Goal: Task Accomplishment & Management: Manage account settings

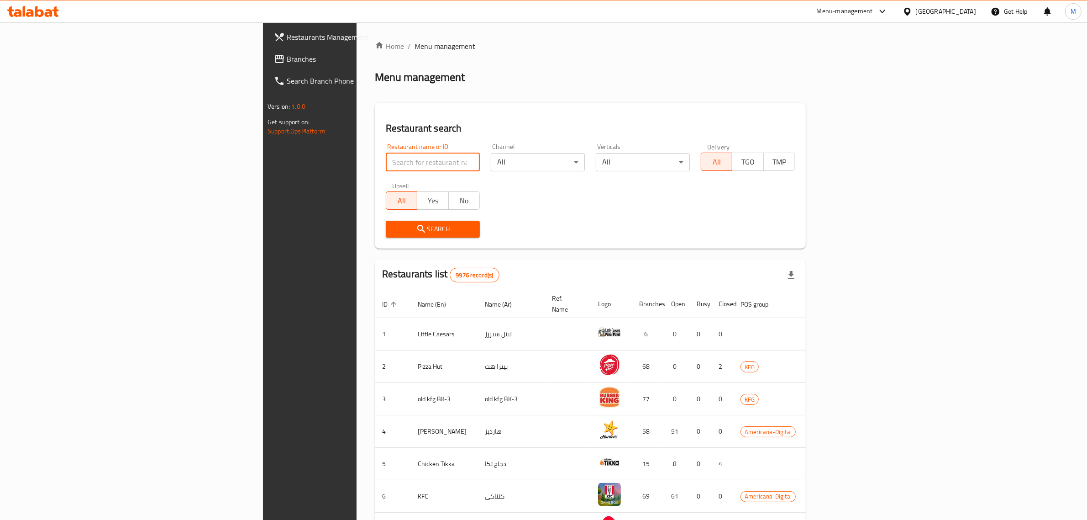
click at [386, 169] on input "search" at bounding box center [433, 162] width 94 height 18
paste input "chocomelt"
click button "Search" at bounding box center [433, 229] width 94 height 17
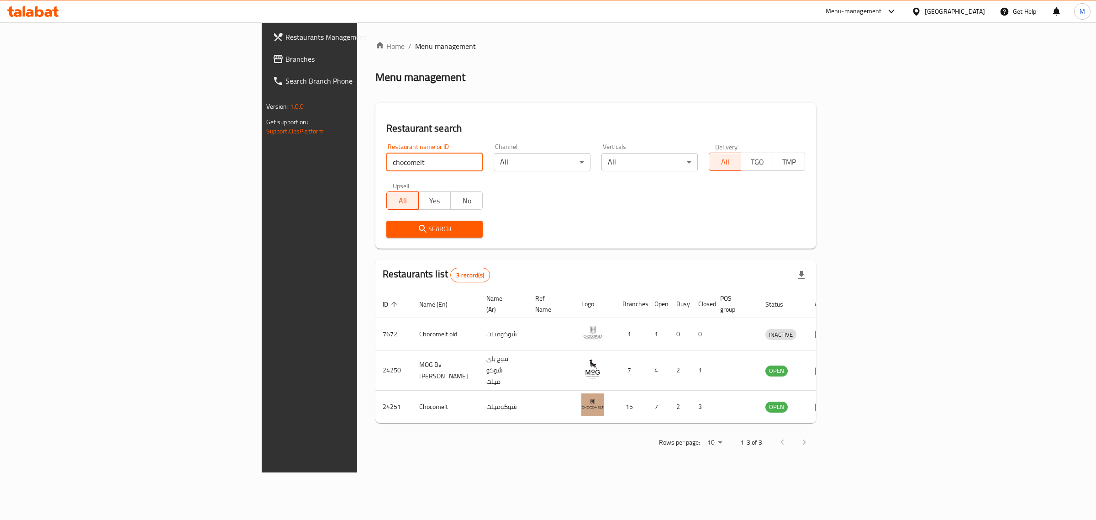
click at [386, 163] on input "chocomelt" at bounding box center [434, 162] width 96 height 18
paste input "615203"
click button "Search" at bounding box center [434, 229] width 96 height 17
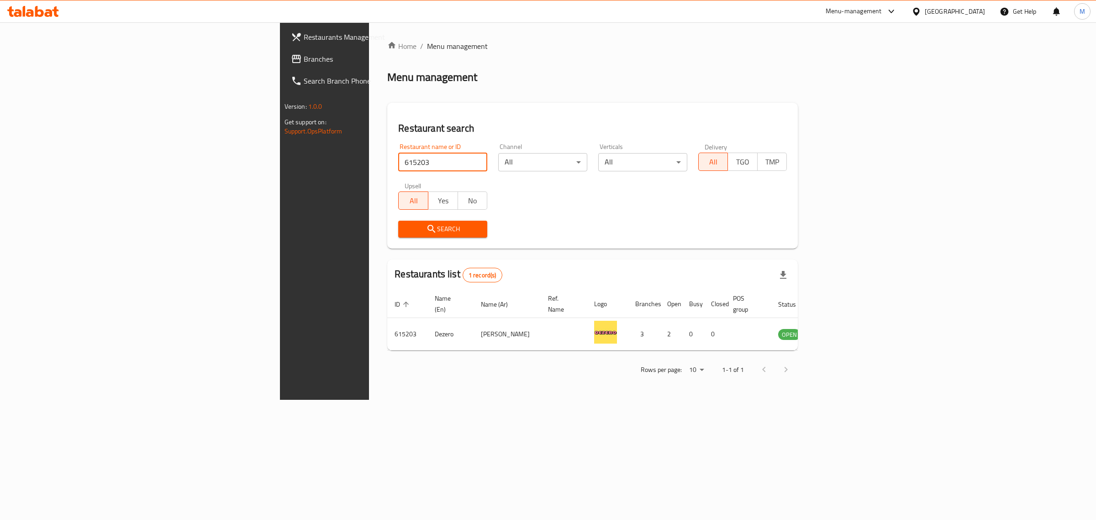
drag, startPoint x: 258, startPoint y: 162, endPoint x: 177, endPoint y: 160, distance: 81.3
click at [280, 160] on div "Restaurants Management Branches Search Branch Phone Version: 1.0.0 Get support …" at bounding box center [548, 210] width 536 height 377
paste input "Pret A Mang"
type input "Pret A Mang"
click button "Search" at bounding box center [442, 229] width 89 height 17
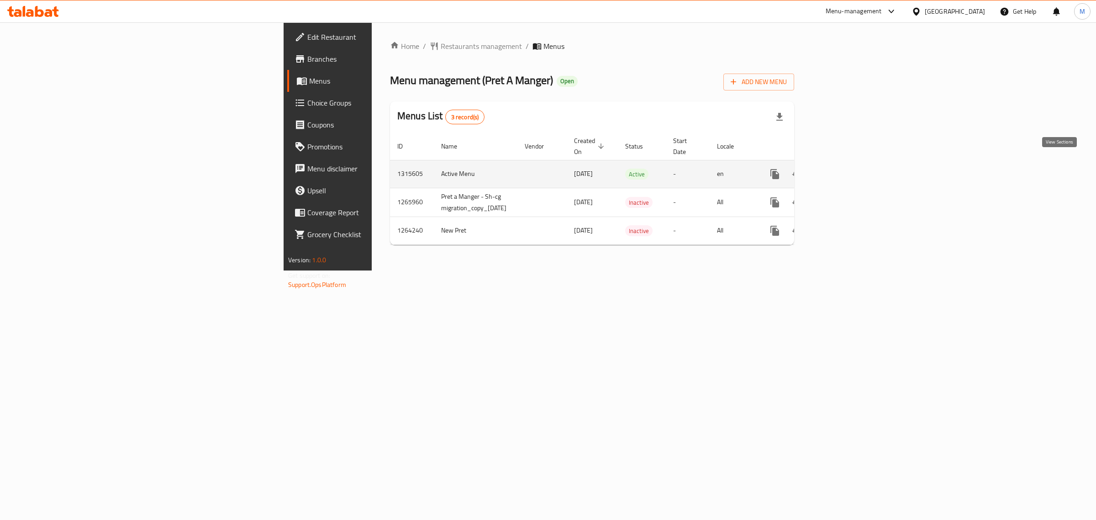
click at [846, 168] on icon "enhanced table" at bounding box center [840, 173] width 11 height 11
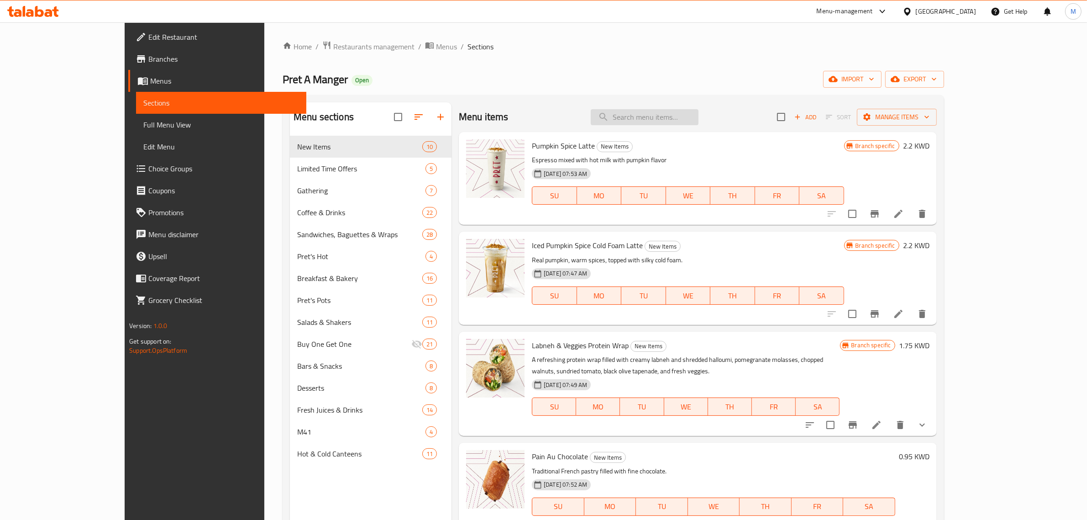
click at [672, 115] on input "search" at bounding box center [645, 117] width 108 height 16
paste input "Mexican Style Chicken & Rice"
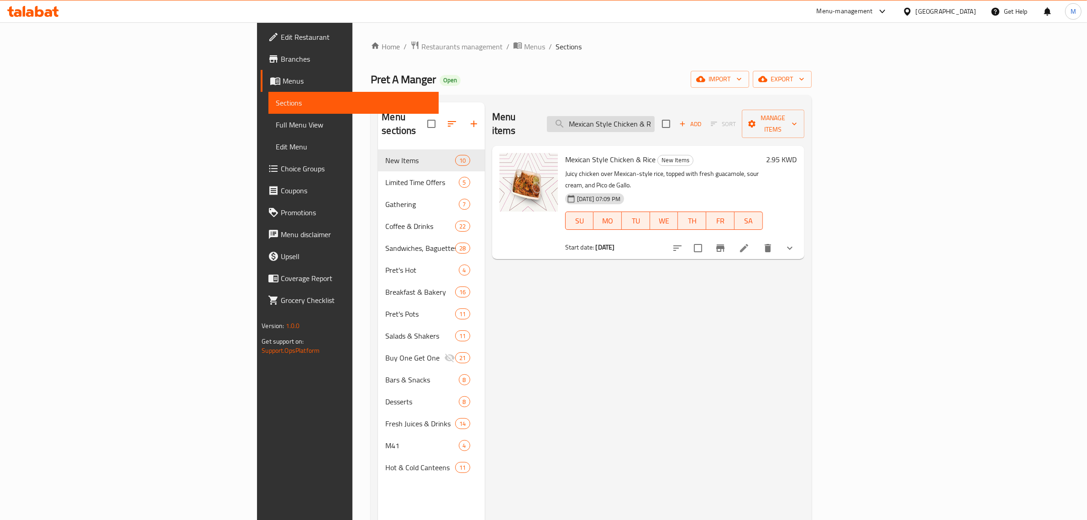
click at [655, 118] on input "Mexican Style Chicken & Rice" at bounding box center [601, 124] width 108 height 16
paste input "Pret's Murabyan"
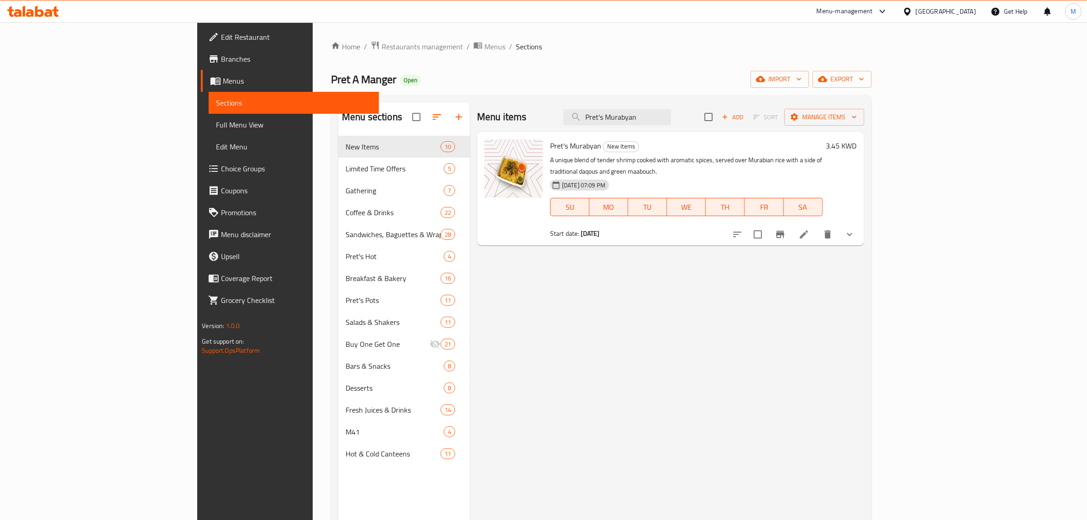
drag, startPoint x: 702, startPoint y: 119, endPoint x: 593, endPoint y: 119, distance: 109.6
click at [593, 119] on div "Menu items Pret's Murabyan Add Sort Manage items" at bounding box center [670, 117] width 387 height 30
paste input "Tawook Chicke"
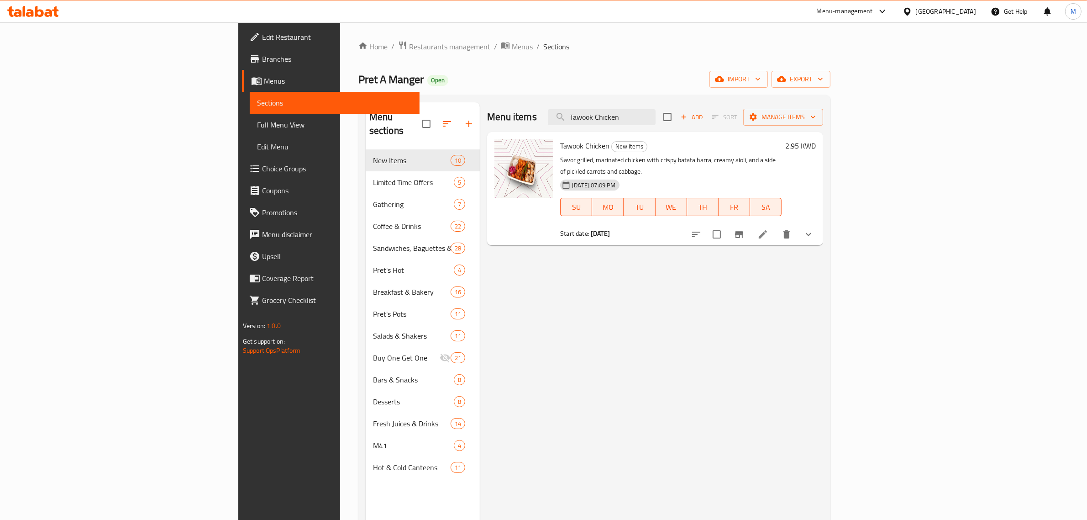
drag, startPoint x: 734, startPoint y: 114, endPoint x: 625, endPoint y: 113, distance: 108.2
click at [625, 113] on div "Menu items Tawook Chicken Add Sort Manage items" at bounding box center [655, 117] width 336 height 30
paste input "Mediterranean Egg And Zaatar Protein Wrap"
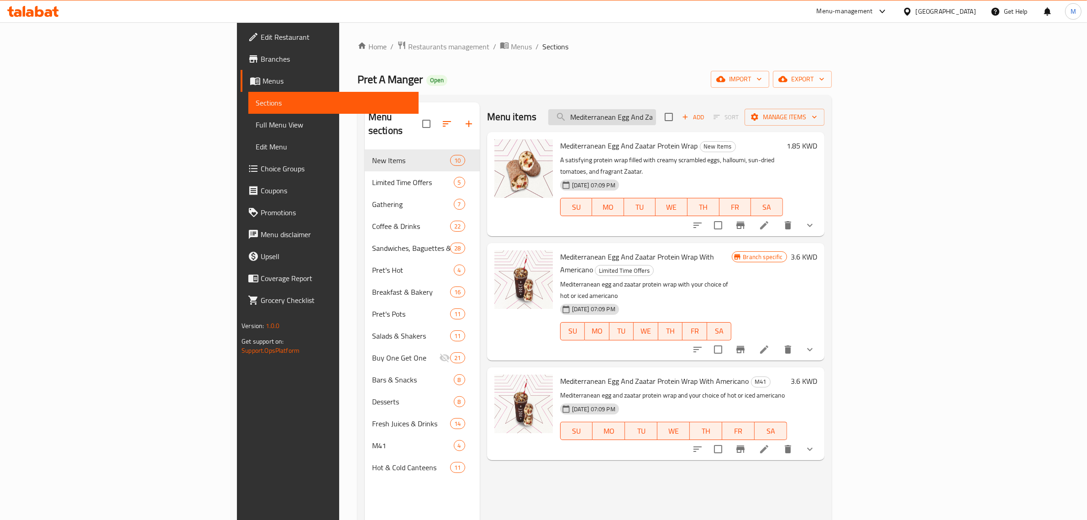
click at [656, 113] on input "Mediterranean Egg And Zaatar Protein Wrap" at bounding box center [602, 117] width 108 height 16
paste input "Chipotle Egg And Turkey"
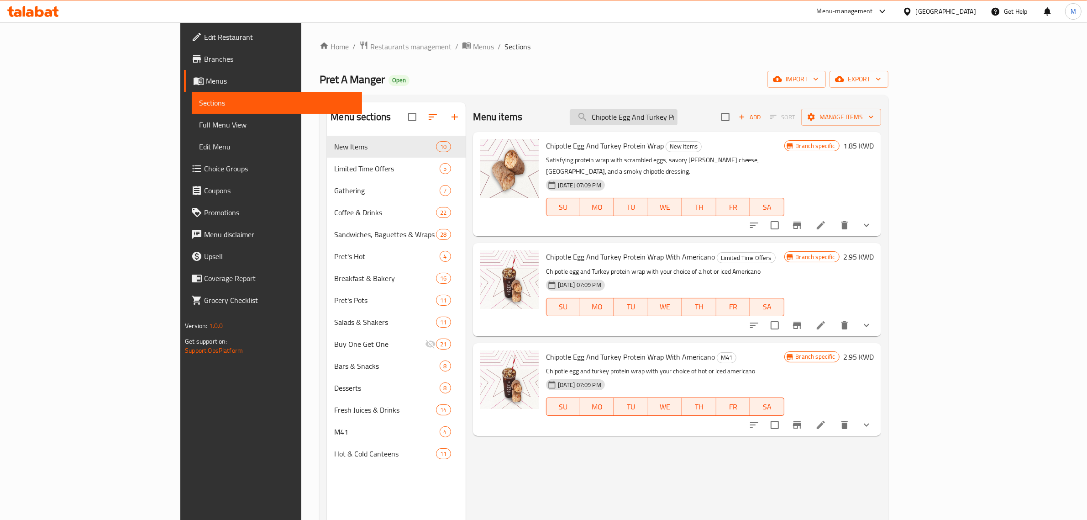
click at [678, 117] on input "Chipotle Egg And Turkey Protein Wrap" at bounding box center [624, 117] width 108 height 16
paste input "Pret Deli Baguette"
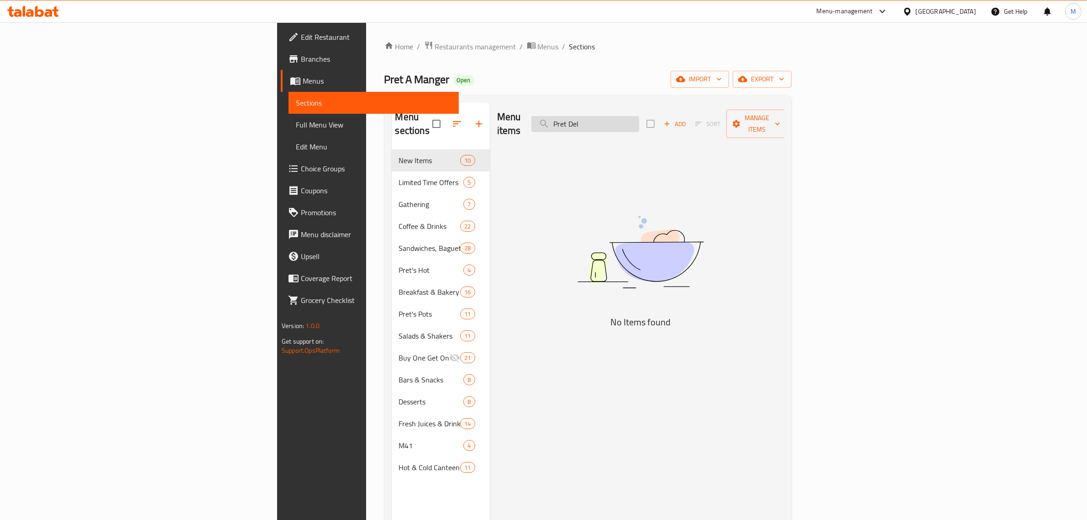
drag, startPoint x: 660, startPoint y: 117, endPoint x: 644, endPoint y: 117, distance: 16.0
click at [639, 117] on input "Pret Del" at bounding box center [585, 124] width 108 height 16
drag, startPoint x: 673, startPoint y: 119, endPoint x: 634, endPoint y: 119, distance: 38.8
click at [634, 119] on div "Menu items Pret Del Add Sort Manage items" at bounding box center [640, 123] width 287 height 43
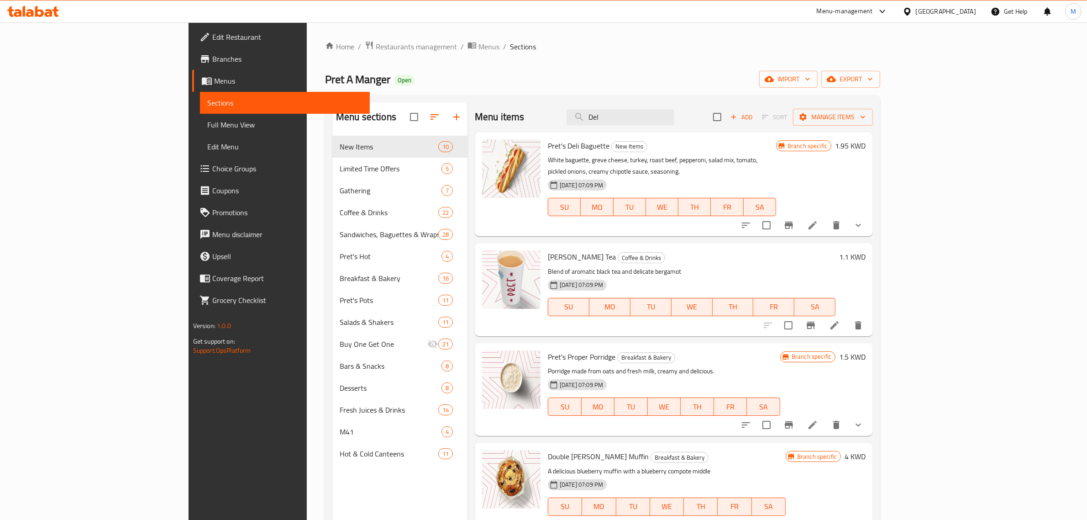
drag, startPoint x: 669, startPoint y: 124, endPoint x: 631, endPoint y: 121, distance: 38.4
click at [631, 121] on div "Menu items Del Add Sort Manage items" at bounding box center [674, 117] width 398 height 30
paste input "Turkey Melt Toastie With America"
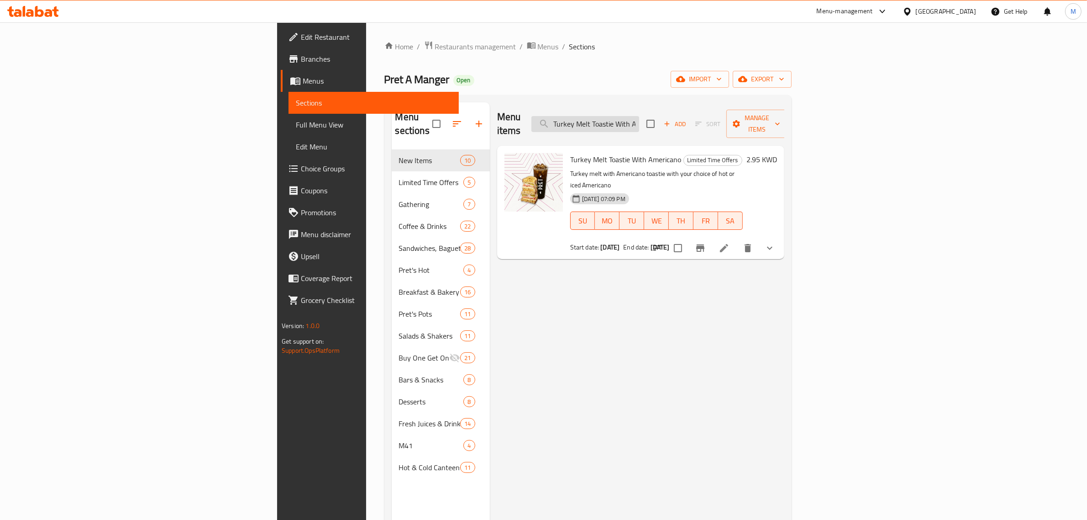
click at [639, 121] on input "Turkey Melt Toastie With America" at bounding box center [585, 124] width 108 height 16
paste input "Chipotle Egg And Turkey Protein"
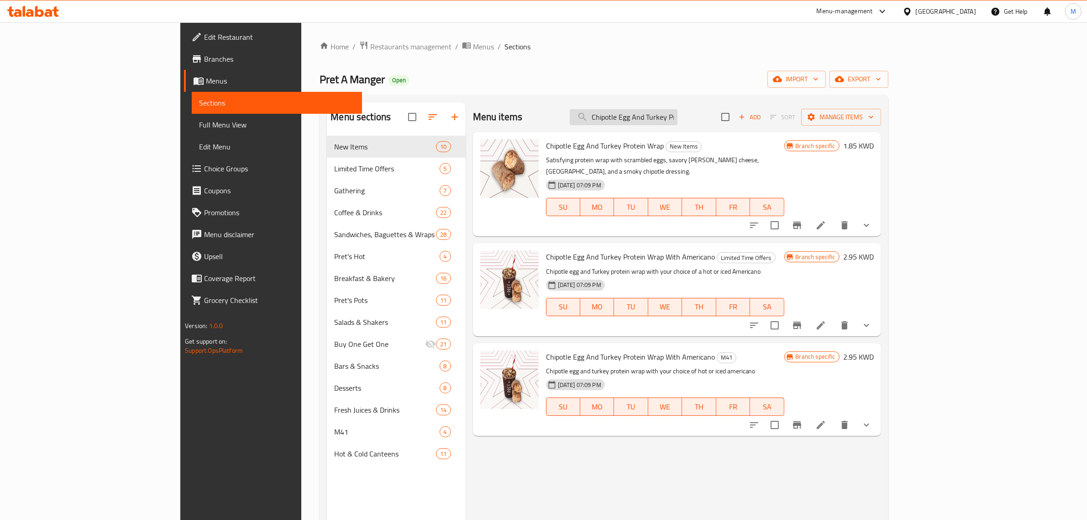
click at [678, 122] on input "Chipotle Egg And Turkey Protein" at bounding box center [624, 117] width 108 height 16
paste input "Mediterranean Egg And Zaatar Protein Wrap With Americano"
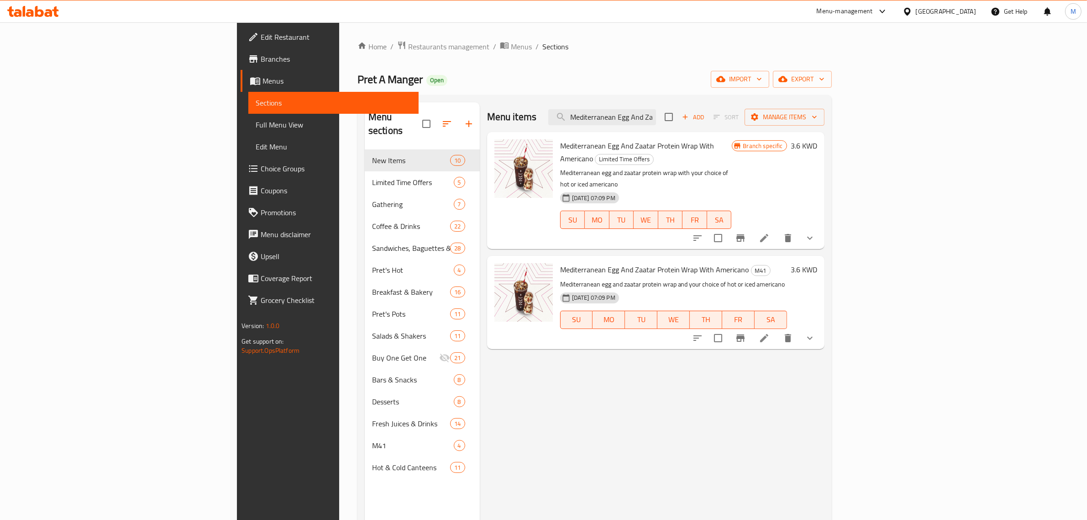
click at [722, 398] on div "Menu items Mediterranean Egg And Zaatar Protein Wrap With Americano Add Sort Ma…" at bounding box center [652, 362] width 345 height 520
click at [656, 115] on input "Mediterranean Egg And Zaatar Protein Wrap With Americano" at bounding box center [602, 117] width 108 height 16
paste input "Light Lunch"
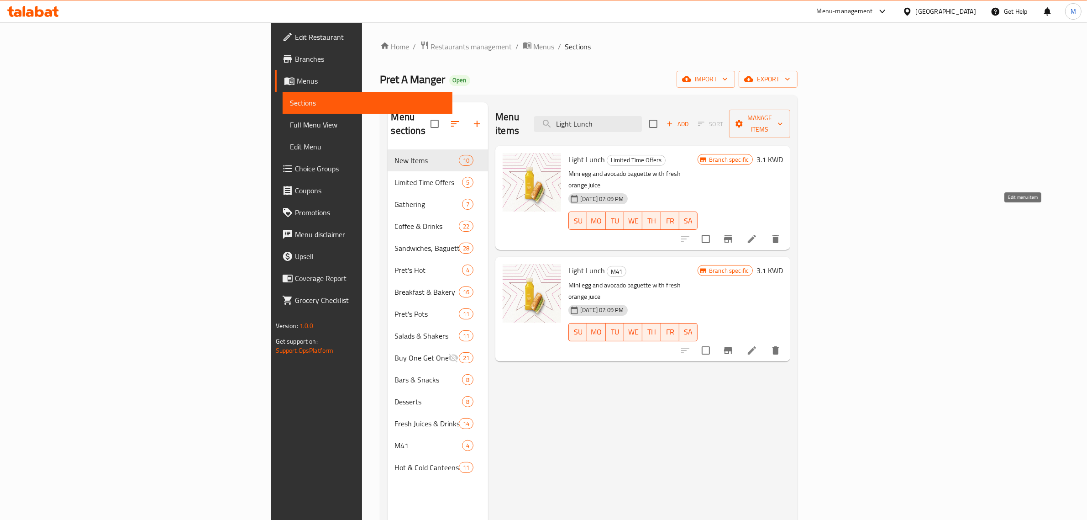
type input "Light Lunch"
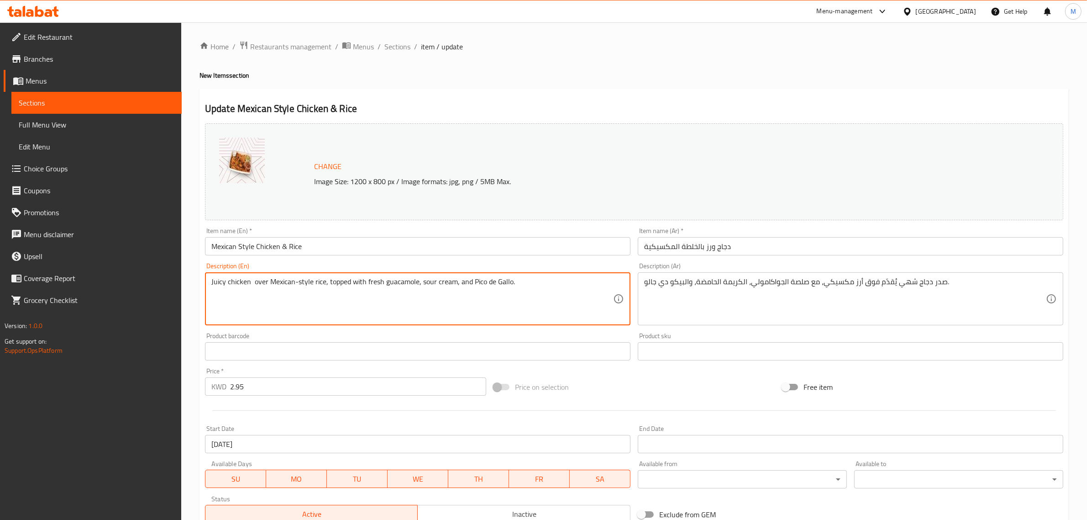
drag, startPoint x: 526, startPoint y: 279, endPoint x: 105, endPoint y: 270, distance: 420.6
paste textarea "35 grams of protein, 390 calories."
type textarea "Juicy chicken over Mexican-style rice, topped with fresh guacamole, sour cream,…"
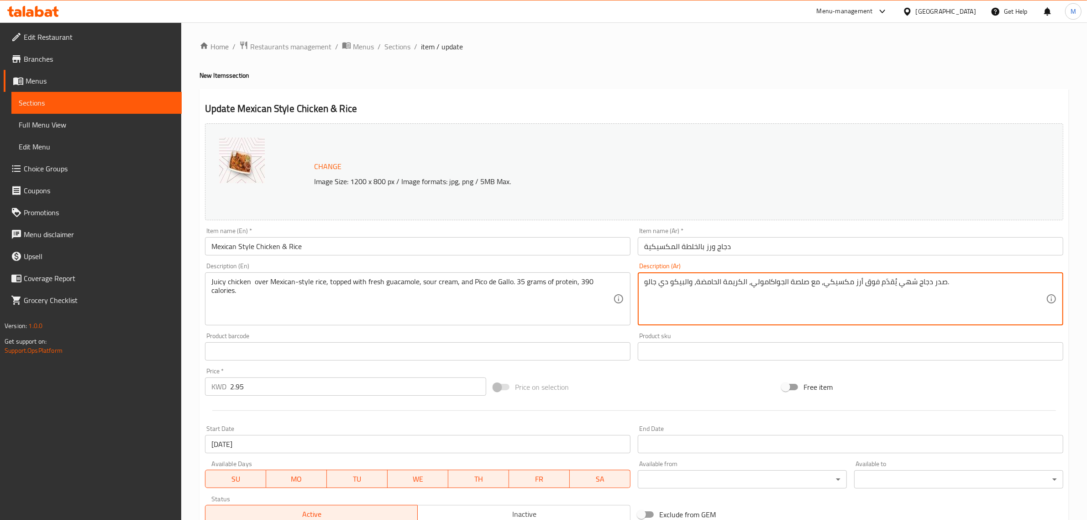
click at [733, 288] on textarea "صدر دجاج شهي يُقدّم فوق أرز مكسيكي، مع صلصة الجواكامولي، الكريمة الحامضة، والبي…" at bounding box center [845, 298] width 402 height 43
paste textarea "٣٥ جرام بروتين، ٣٩٠ سعرة حرارية."
type textarea "صدر دجاج شهي يُقدّم فوق أرز مكسيكي، مع صلصة الجواكامولي، الكريمة الحامضة، والبي…"
click at [779, 175] on div "Change Image Size: 1200 x 800 px / Image formats: jpg, png / 5MB Max." at bounding box center [621, 172] width 623 height 30
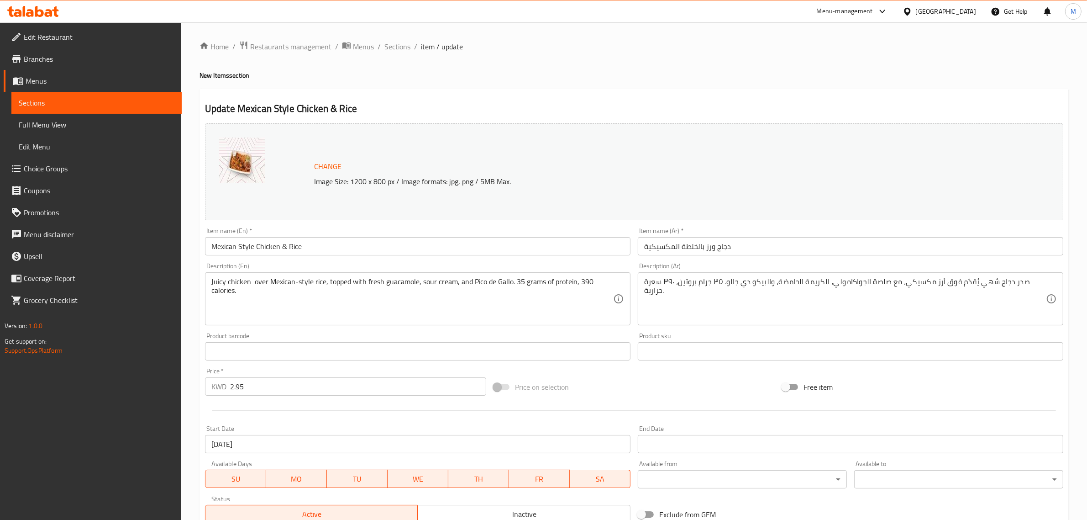
scroll to position [153, 0]
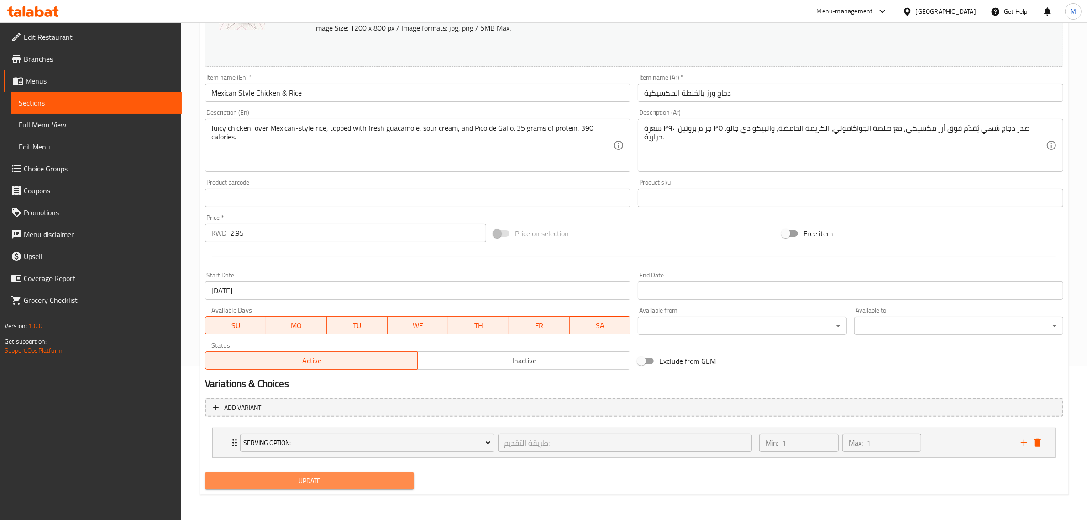
click at [330, 482] on span "Update" at bounding box center [309, 480] width 194 height 11
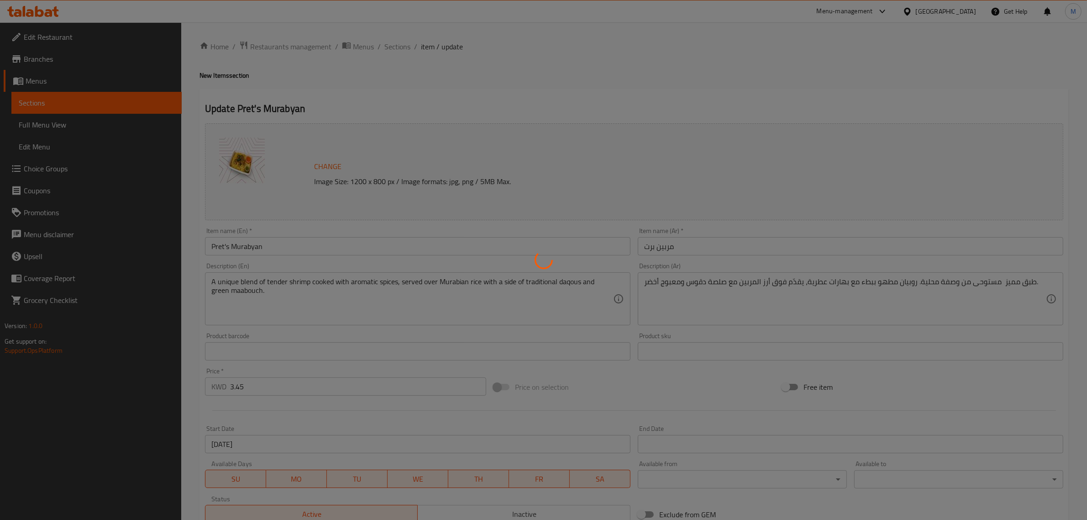
type input "طريقة التقديم:"
type input "1"
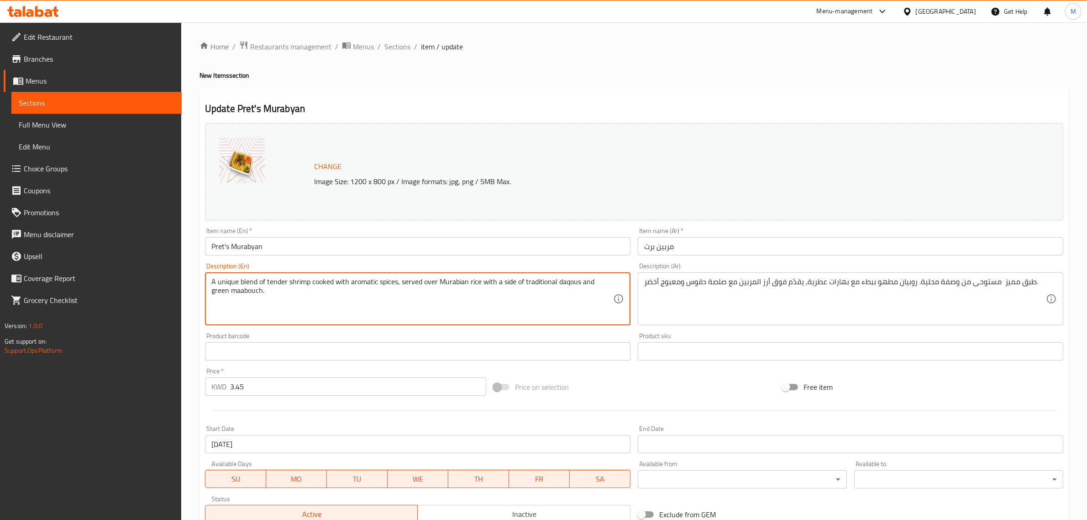
drag, startPoint x: 329, startPoint y: 299, endPoint x: 154, endPoint y: 252, distance: 181.5
paste textarea "22 grams of protein, 370 calories."
type textarea "A unique blend of tender shrimp cooked with aromatic spices, served over Murabi…"
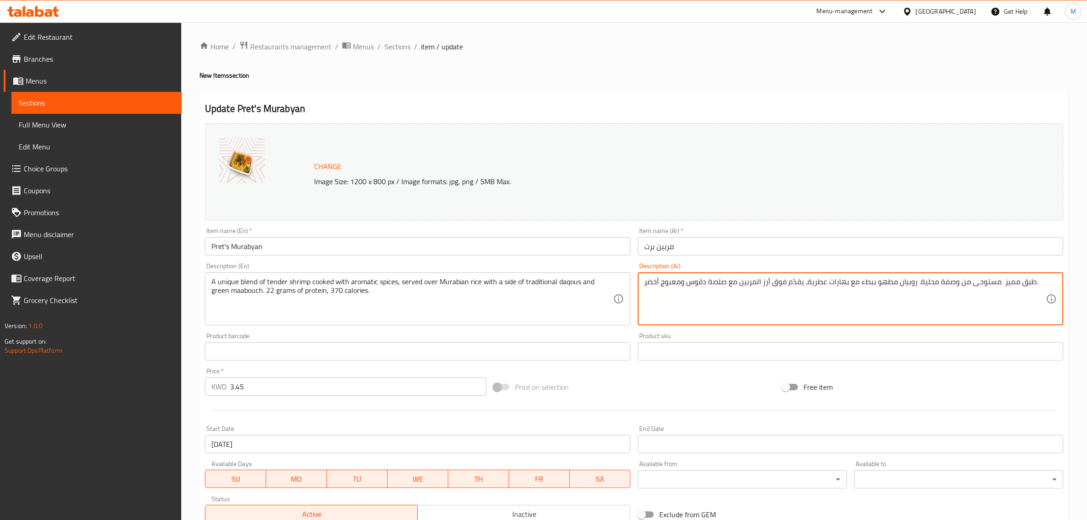
click at [708, 282] on textarea "طبق مميز مستوحى من وصفة محلية. روبيان مطهو ببطء مع بهارات عطرية، يقدّم فوق أرز …" at bounding box center [845, 298] width 402 height 43
paste textarea "" طبق مميز مستوحى من وصفة محلية. روبيان مطهو ببطء مع بهارات عطرية، يقدّم فوق أر…"
drag, startPoint x: 660, startPoint y: 310, endPoint x: 620, endPoint y: 297, distance: 42.7
click at [620, 297] on div "Change Image Size: 1200 x 800 px / Image formats: jpg, png / 5MB Max. Item name…" at bounding box center [634, 323] width 866 height 407
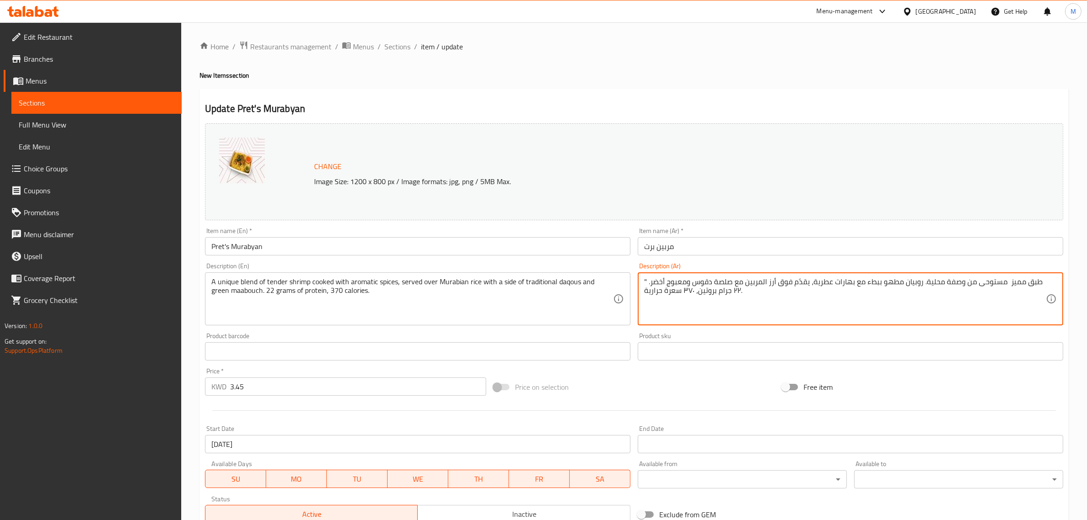
drag, startPoint x: 649, startPoint y: 279, endPoint x: 633, endPoint y: 279, distance: 16.0
click at [628, 279] on div "Change Image Size: 1200 x 800 px / Image formats: jpg, png / 5MB Max. Item name…" at bounding box center [634, 323] width 866 height 407
click at [654, 281] on textarea "" طبق مميز مستوحى من وصفة محلية. روبيان مطهو ببطء مع بهارات عطرية، يقدّم فوق أر…" at bounding box center [845, 298] width 402 height 43
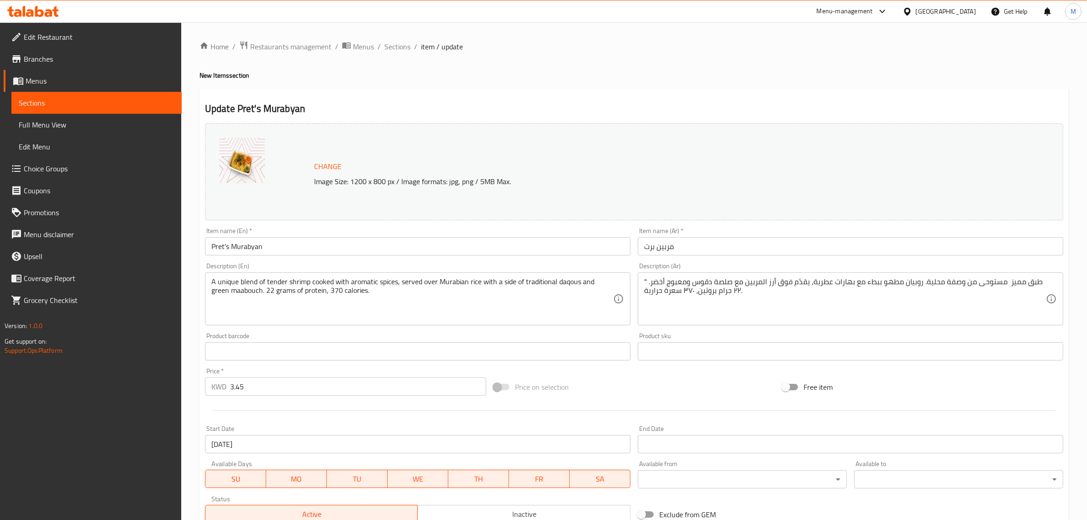
click at [646, 280] on div "" طبق مميز مستوحى من وصفة محلية. روبيان مطهو ببطء مع بهارات عطرية، يقدّم فوق أر…" at bounding box center [851, 298] width 426 height 53
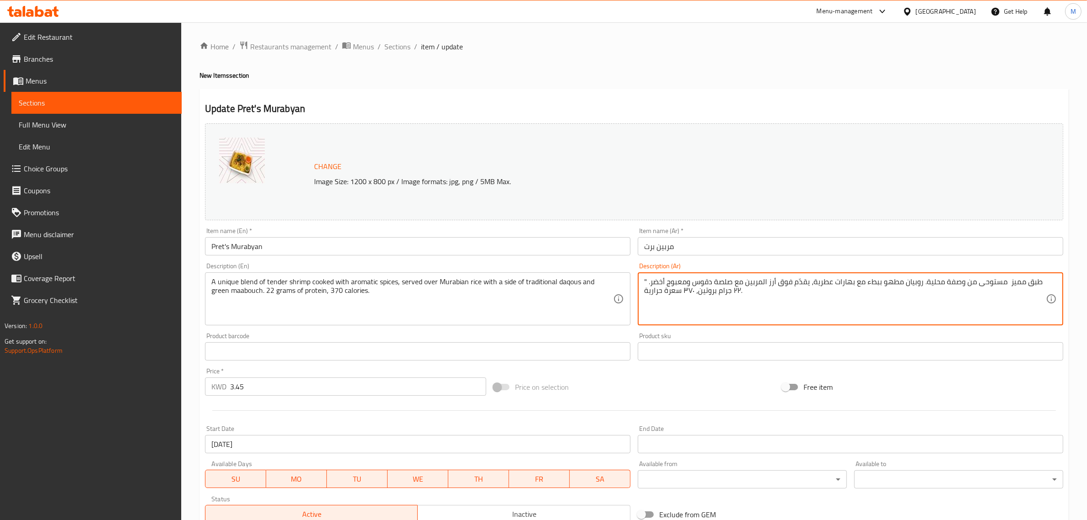
click at [644, 280] on textarea "" طبق مميز مستوحى من وصفة محلية. روبيان مطهو ببطء مع بهارات عطرية، يقدّم فوق أر…" at bounding box center [845, 298] width 402 height 43
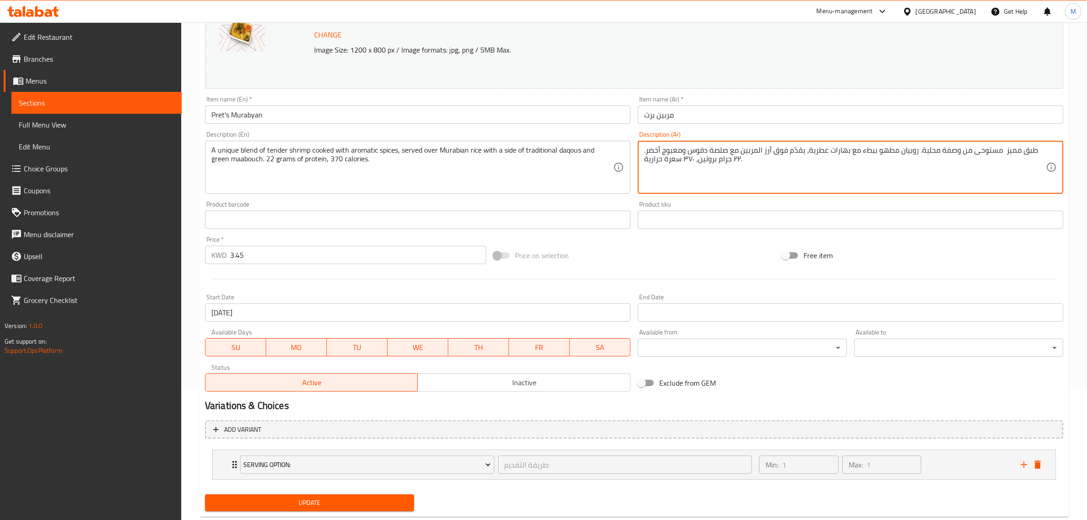
scroll to position [153, 0]
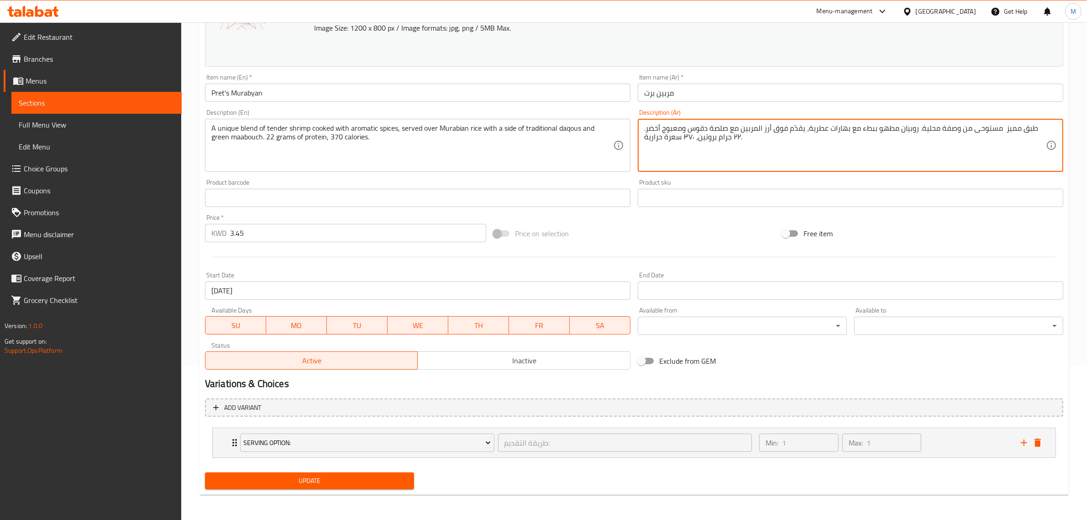
type textarea "طبق مميز مستوحى من وصفة محلية. روبيان مطهو ببطء مع بهارات عطرية، يقدّم فوق أرز …"
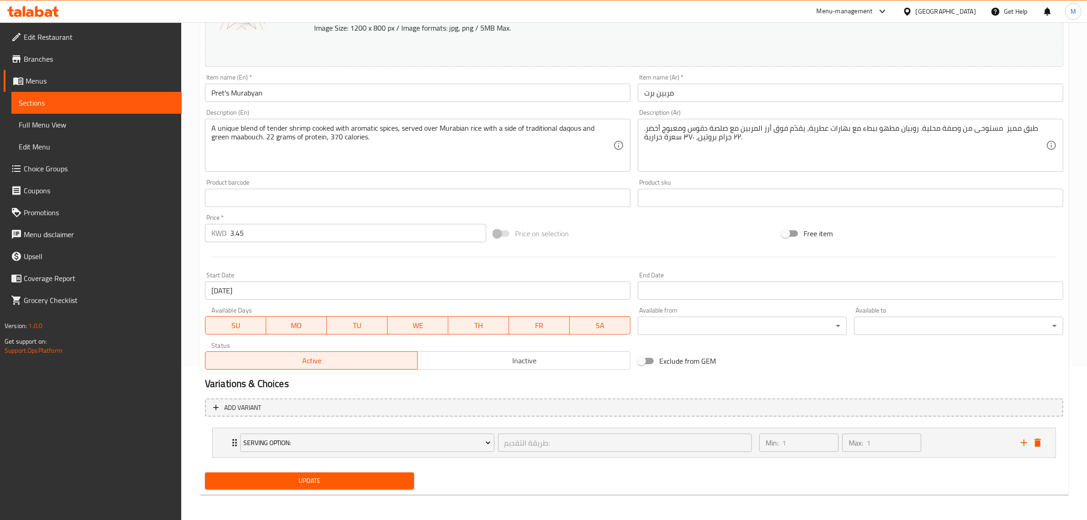
drag, startPoint x: 341, startPoint y: 485, endPoint x: 279, endPoint y: 278, distance: 216.7
click at [279, 278] on div "Change Image Size: 1200 x 800 px / Image formats: jpg, png / 5MB Max. Item name…" at bounding box center [634, 229] width 866 height 526
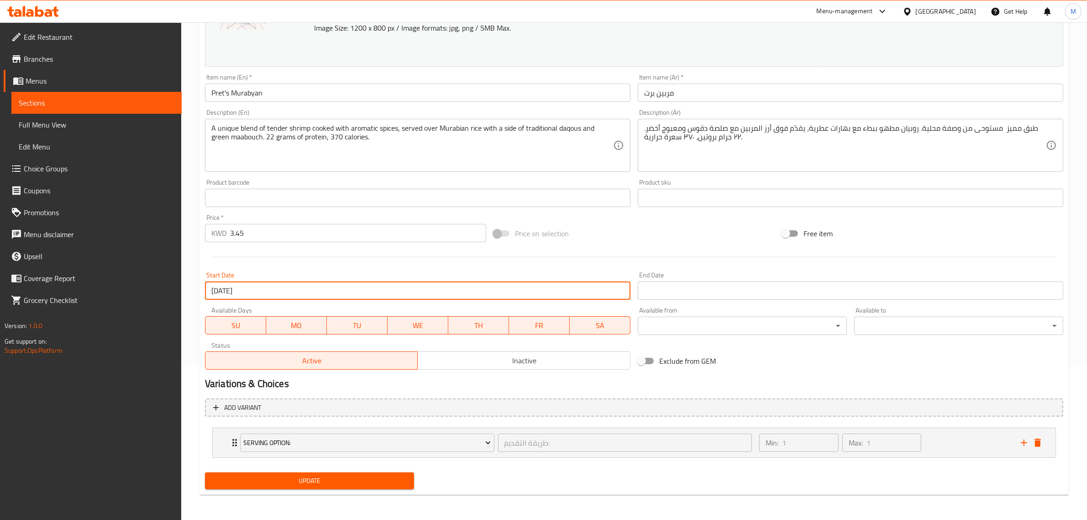
click at [282, 286] on input "17-09-2025" at bounding box center [418, 290] width 426 height 18
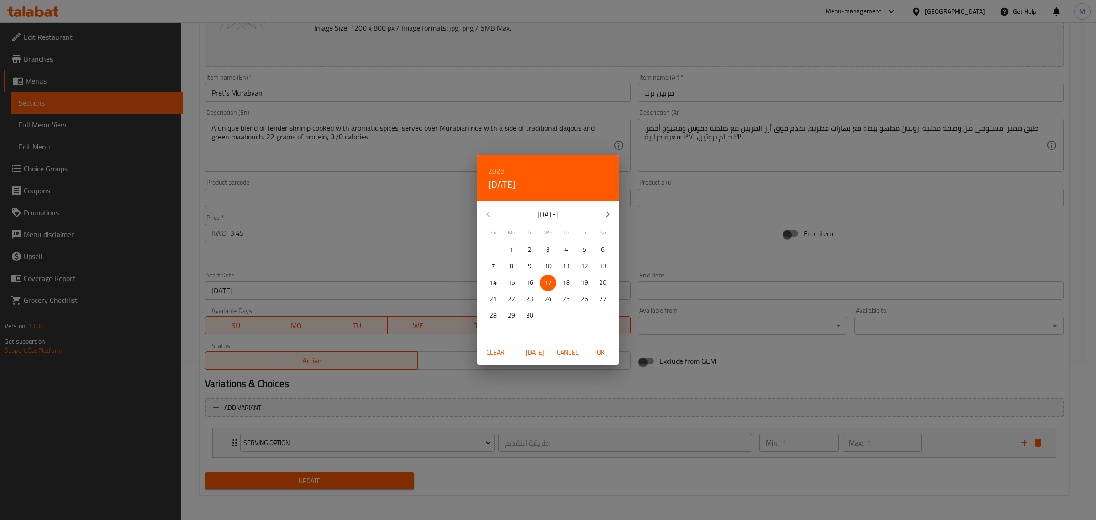
click at [496, 350] on span "Clear" at bounding box center [495, 352] width 22 height 11
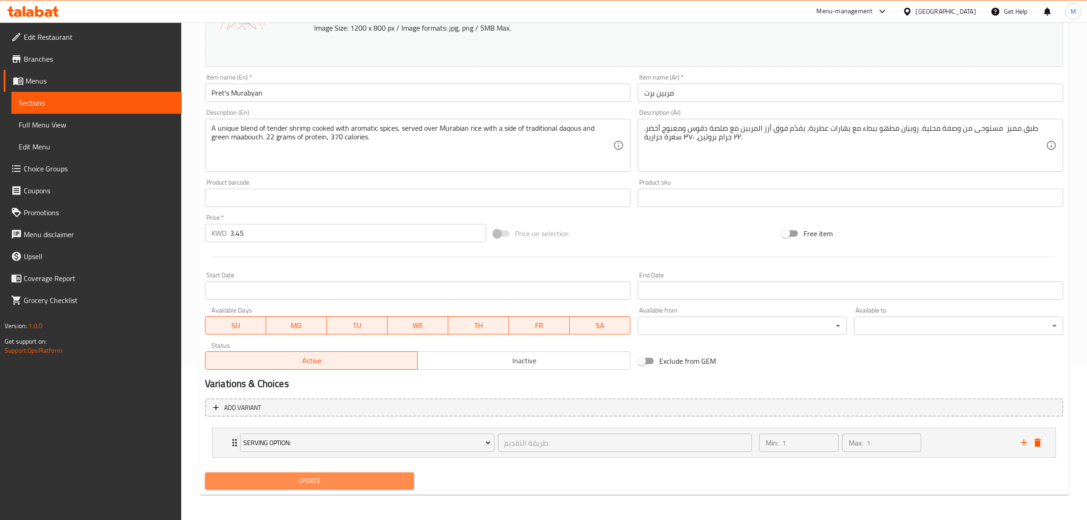
click at [350, 476] on span "Update" at bounding box center [309, 480] width 194 height 11
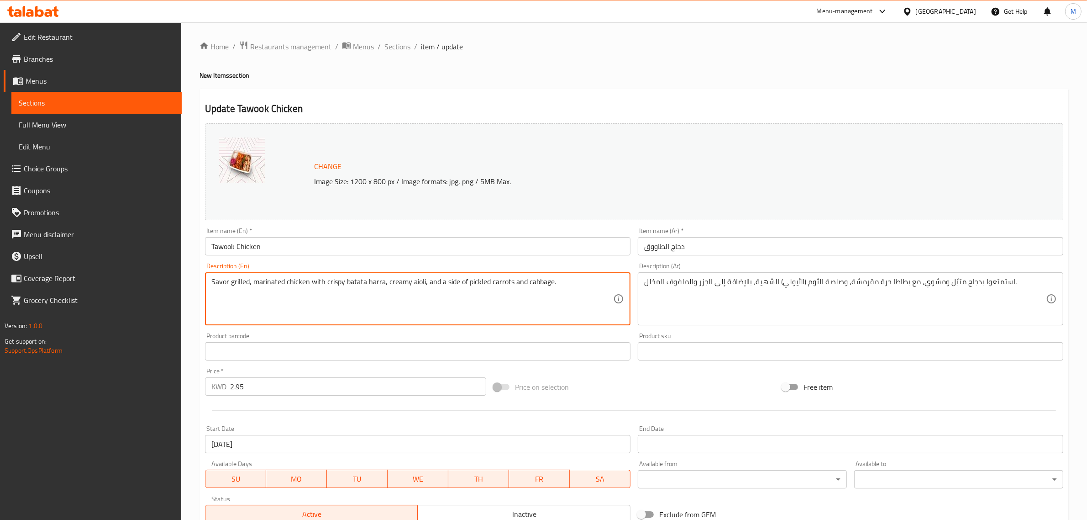
drag, startPoint x: 568, startPoint y: 285, endPoint x: 68, endPoint y: 254, distance: 500.9
paste textarea "32 grams of protein, 450 calories."
type textarea "Savor grilled, marinated chicken with crispy batata harra, creamy aioli, and a …"
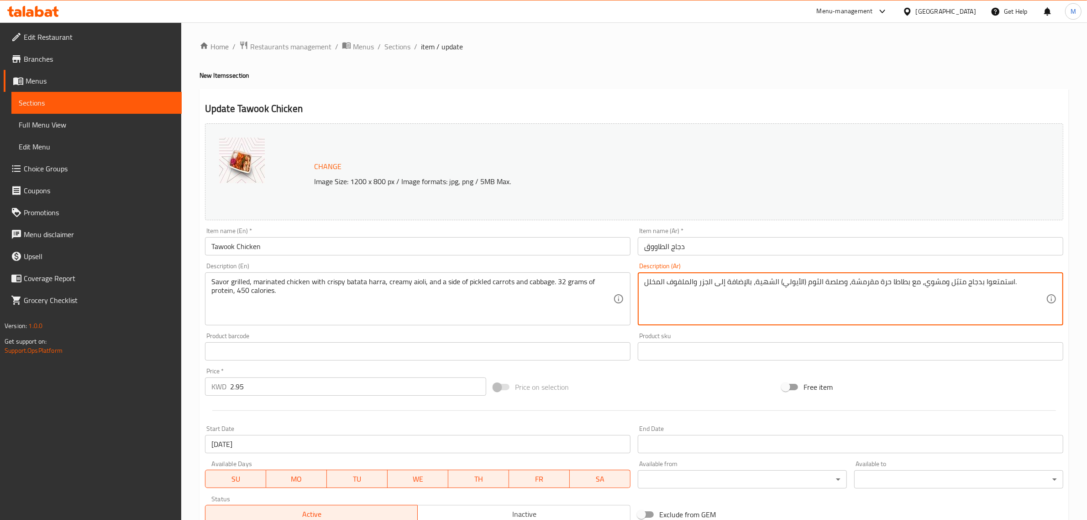
click at [724, 286] on textarea "استمتعوا بدجاج متبّل ومشوي، مع بطاطا حرة مقرمشة، وصلصة الثوم (الأيولي) الشهية، …" at bounding box center [845, 298] width 402 height 43
paste textarea ""استمتعوا بدجاج متبّل ومشوي، مع بطاطا حرة مقرمشة، وصلصة الثوم (الأيولي) الشهية،…"
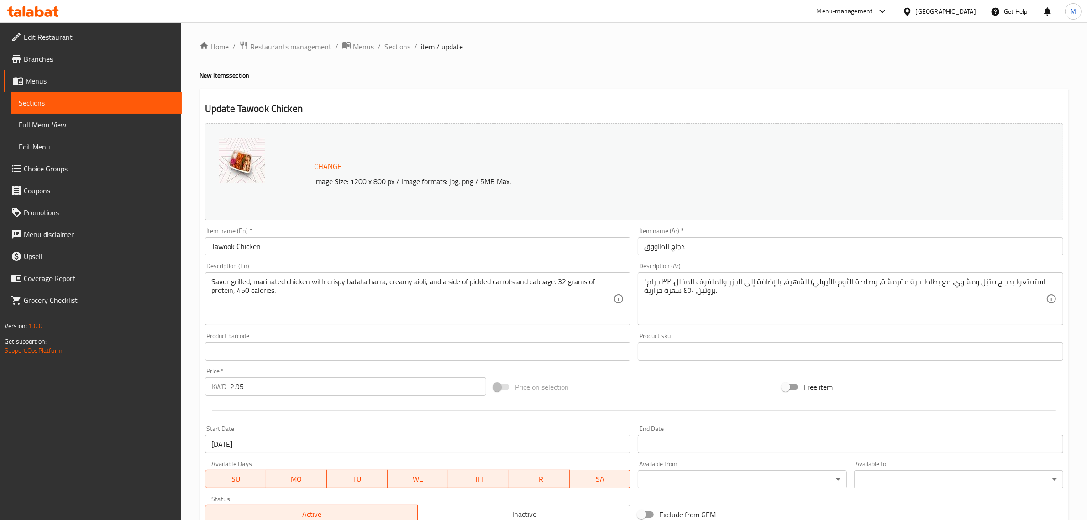
drag, startPoint x: 647, startPoint y: 277, endPoint x: 642, endPoint y: 277, distance: 5.5
click at [642, 277] on div ""استمتعوا بدجاج متبّل ومشوي، مع بطاطا حرة مقرمشة، وصلصة الثوم (الأيولي) الشهية،…" at bounding box center [851, 298] width 426 height 53
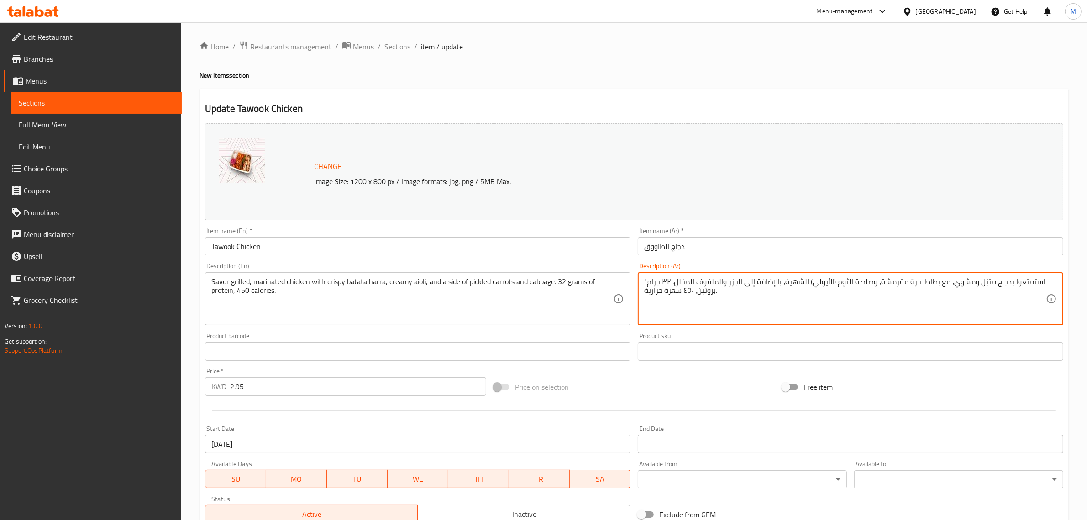
click at [644, 281] on textarea ""استمتعوا بدجاج متبّل ومشوي، مع بطاطا حرة مقرمشة، وصلصة الثوم (الأيولي) الشهية،…" at bounding box center [845, 298] width 402 height 43
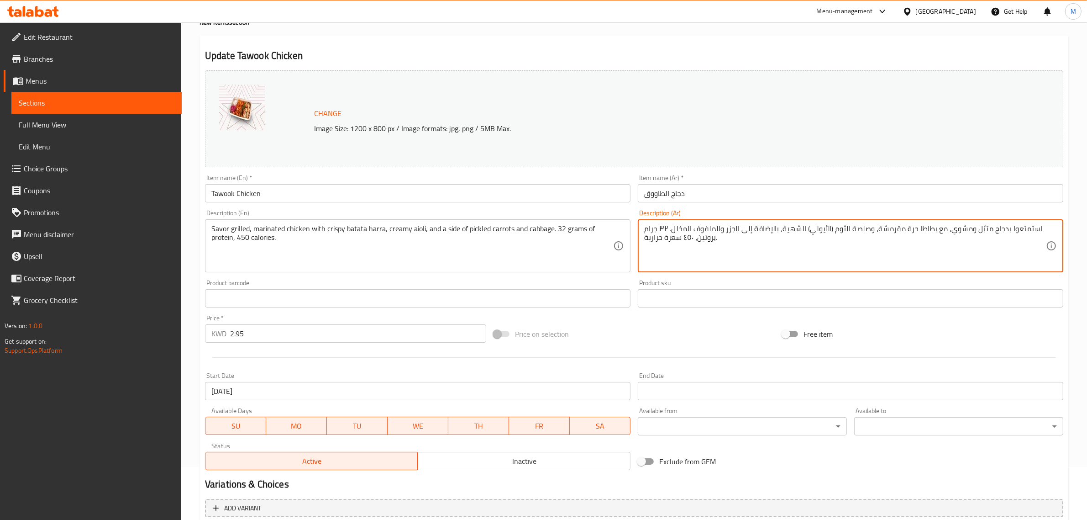
scroll to position [114, 0]
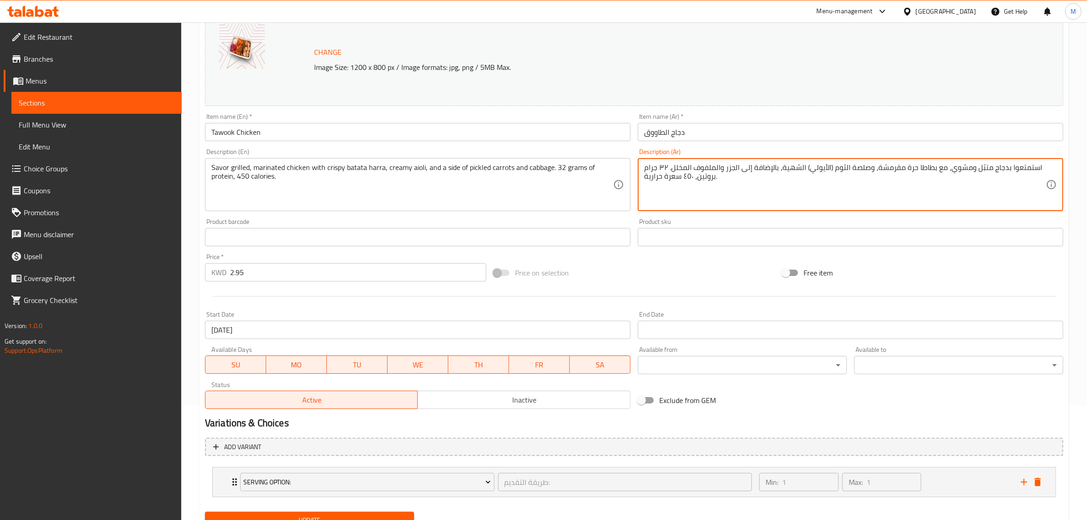
type textarea "استمتعوا بدجاج متبّل ومشوي، مع بطاطا حرة مقرمشة، وصلصة الثوم (الأيولي) الشهية، …"
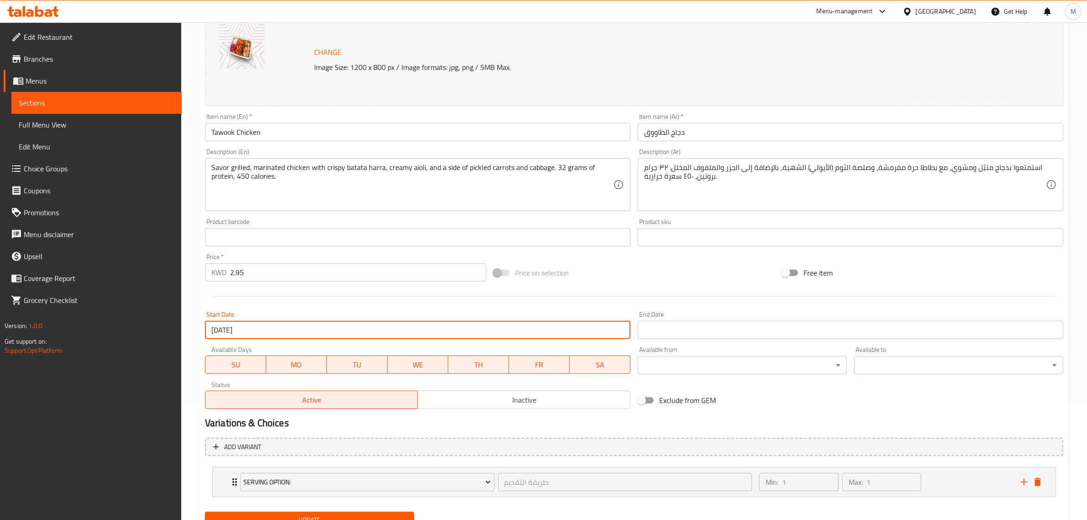
drag, startPoint x: 274, startPoint y: 326, endPoint x: 151, endPoint y: 324, distance: 122.8
click at [151, 324] on div "Edit Restaurant Branches Menus Sections Full Menu View Edit Menu Choice Groups …" at bounding box center [543, 233] width 1087 height 651
click at [322, 325] on input "17-09-2025" at bounding box center [418, 330] width 426 height 18
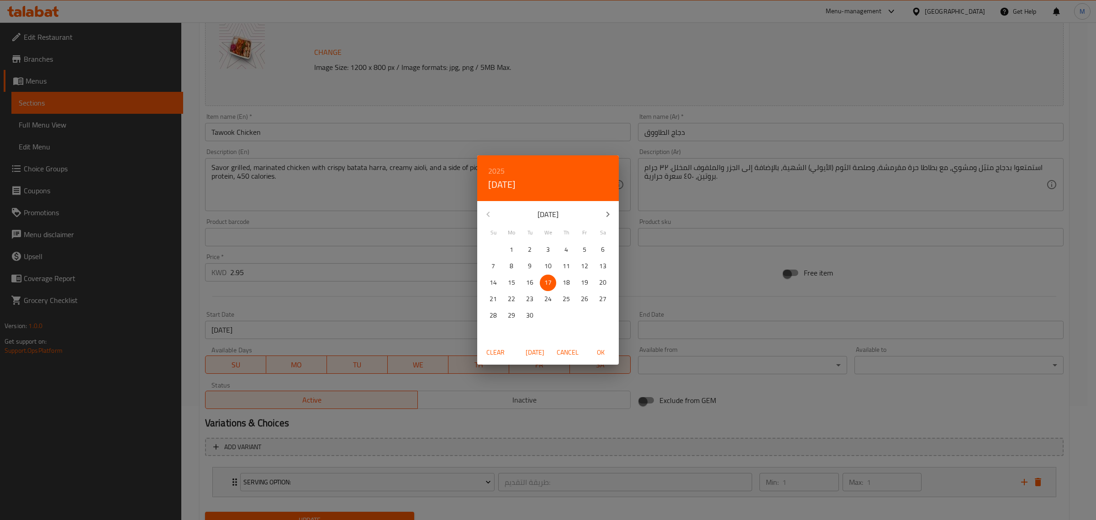
click at [507, 353] on button "Clear" at bounding box center [495, 352] width 29 height 17
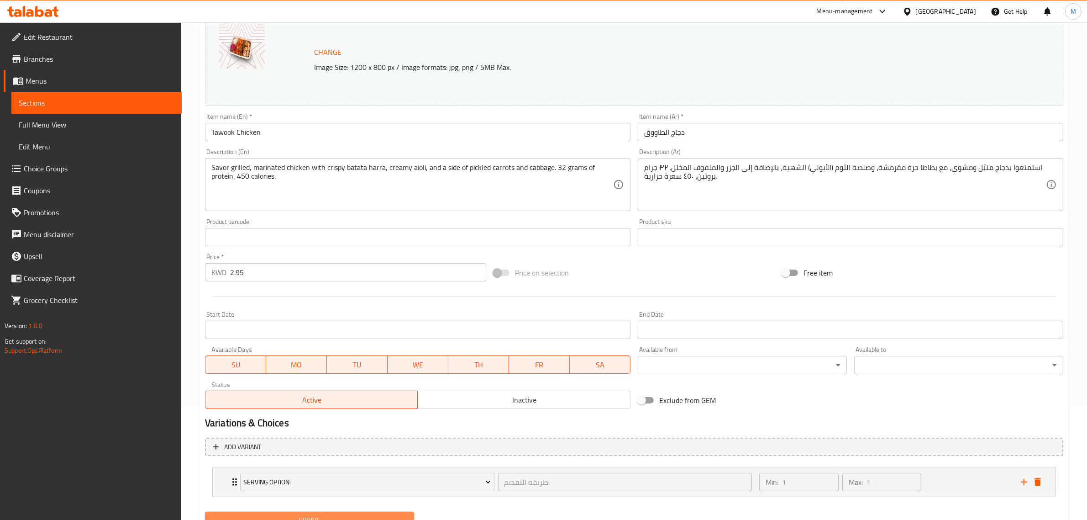
click at [334, 515] on span "Update" at bounding box center [309, 519] width 194 height 11
click at [327, 514] on span "Update" at bounding box center [309, 519] width 194 height 11
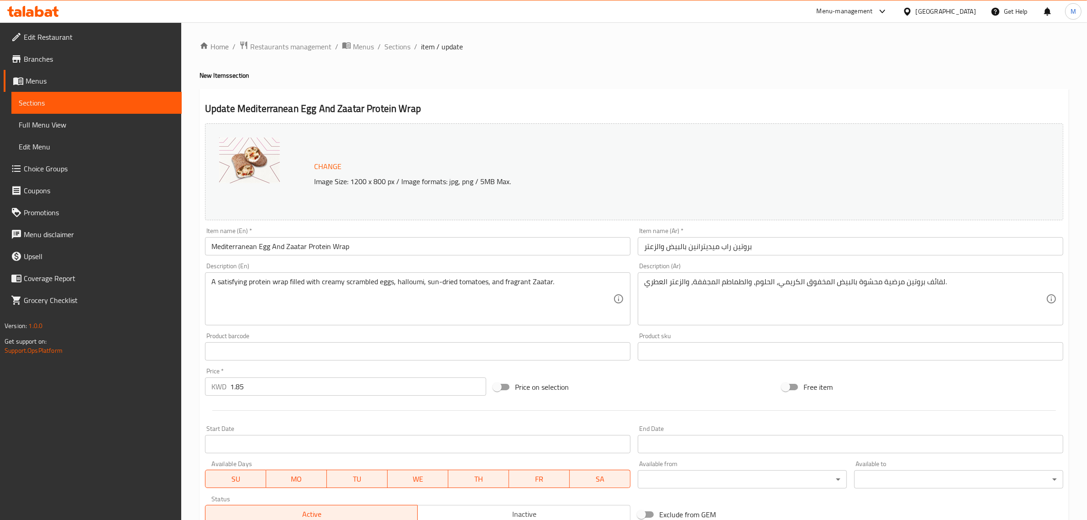
drag, startPoint x: 497, startPoint y: 296, endPoint x: 556, endPoint y: 286, distance: 60.1
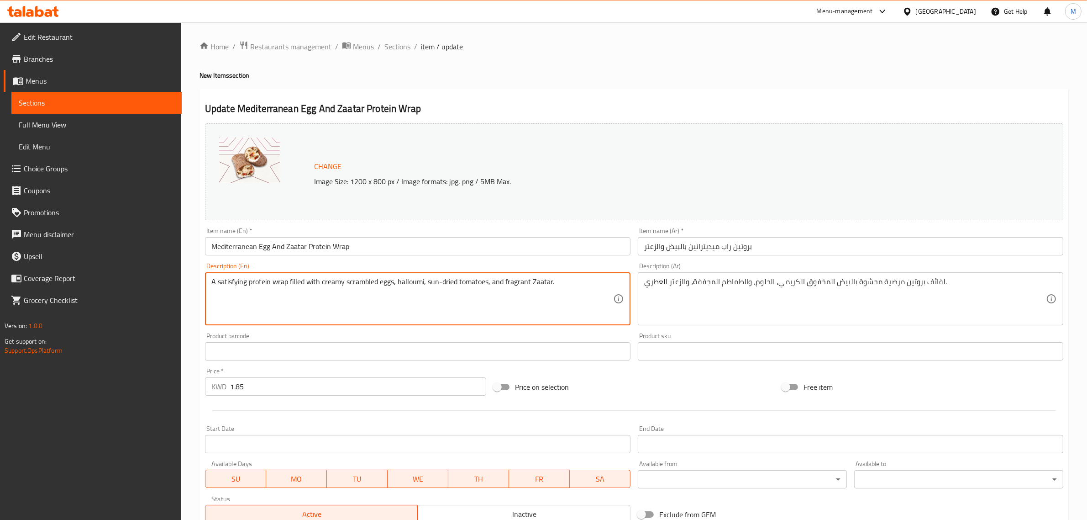
drag, startPoint x: 567, startPoint y: 285, endPoint x: 23, endPoint y: 277, distance: 544.3
click at [23, 277] on div "Edit Restaurant Branches Menus Sections Full Menu View Edit Menu Choice Groups …" at bounding box center [543, 347] width 1087 height 651
paste textarea "30 grams protein, 395 calories."
type textarea "A satisfying protein wrap filled with creamy scrambled eggs, halloumi, sun-drie…"
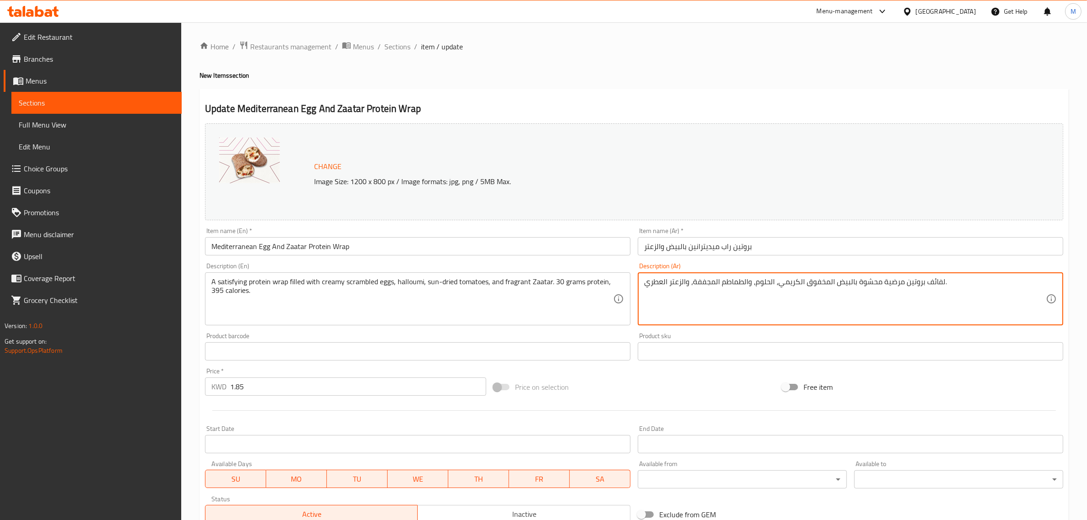
click at [710, 291] on textarea "لفائف بروتين مرضية محشوة بالبيض المخفوق الكريمي، الحلوم، والطماطم المجففة، والز…" at bounding box center [845, 298] width 402 height 43
paste textarea ""لفائف بروتين مرضية محشوة بالبيض المخفوق الكريمي، الحلوم، والطماطم المجففة، وال…"
click at [644, 282] on textarea ""لفائف بروتين مرضية محشوة بالبيض المخفوق الكريمي، الحلوم، والطماطم المجففة، وال…" at bounding box center [845, 298] width 402 height 43
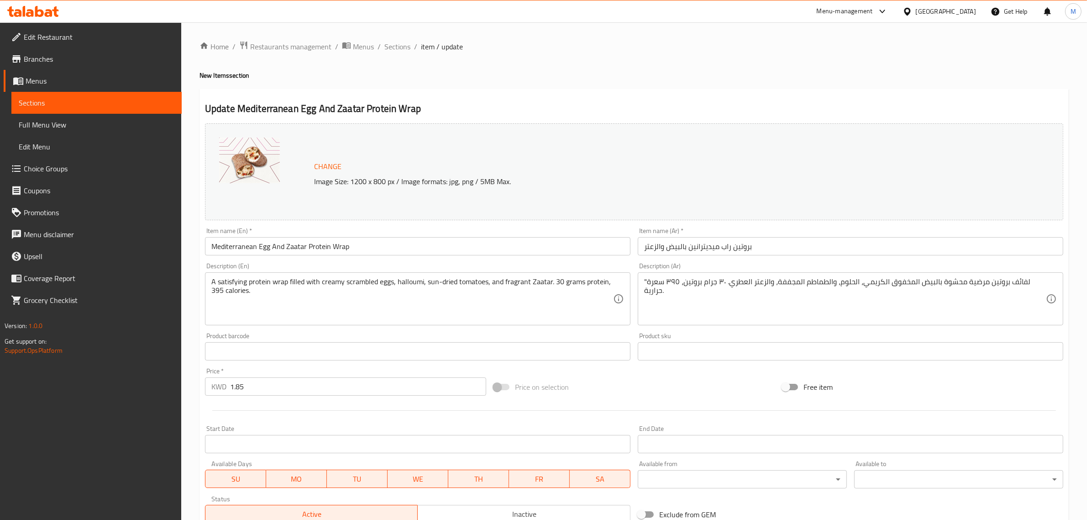
drag, startPoint x: 642, startPoint y: 282, endPoint x: 647, endPoint y: 282, distance: 5.0
click at [647, 282] on div ""لفائف بروتين مرضية محشوة بالبيض المخفوق الكريمي، الحلوم، والطماطم المجففة، وال…" at bounding box center [851, 298] width 426 height 53
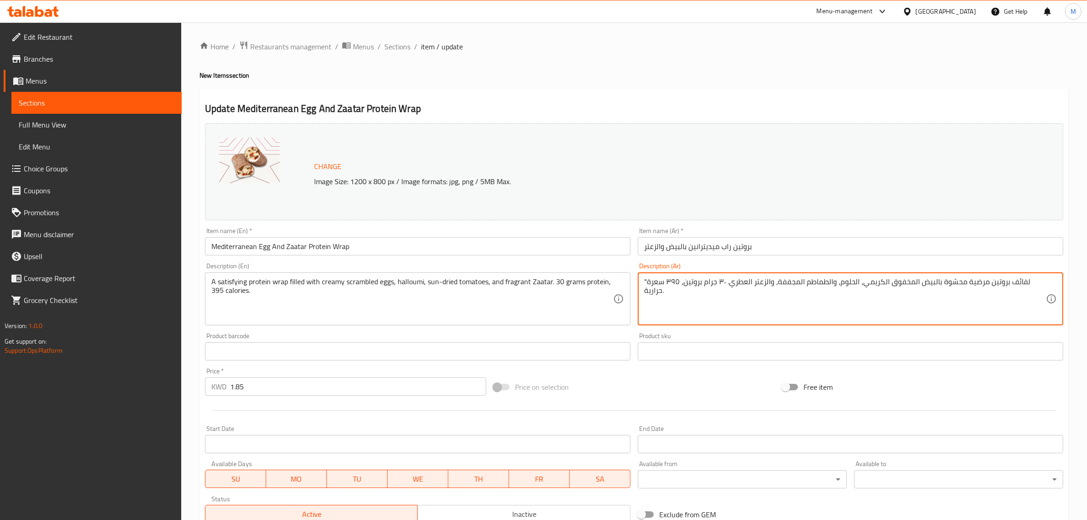
click at [645, 282] on textarea ""لفائف بروتين مرضية محشوة بالبيض المخفوق الكريمي، الحلوم، والطماطم المجففة، وال…" at bounding box center [845, 298] width 402 height 43
click at [646, 279] on textarea ""لفائف بروتين مرضية محشوة بالبيض المخفوق الكريمي، الحلوم، والطماطم المجففة، وال…" at bounding box center [845, 298] width 402 height 43
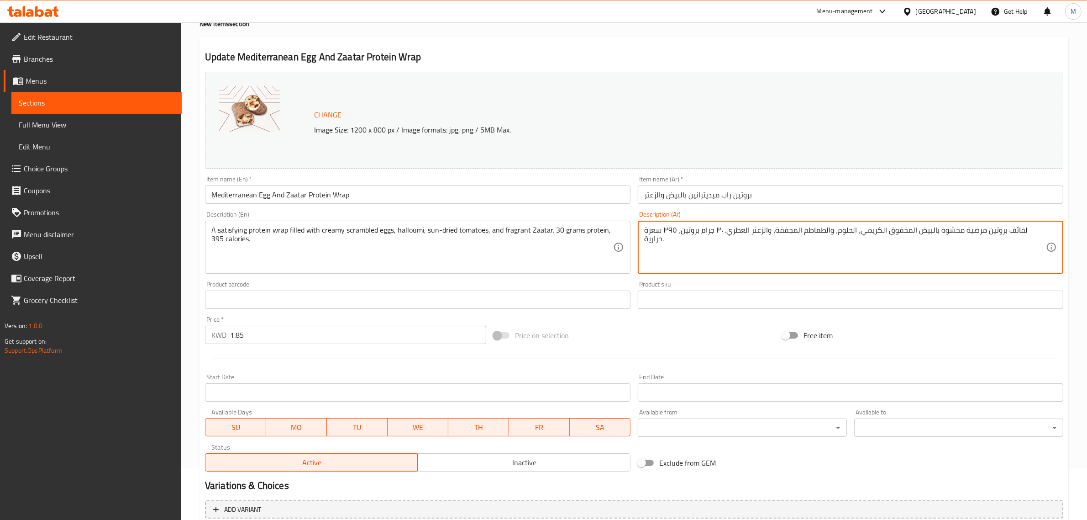
scroll to position [153, 0]
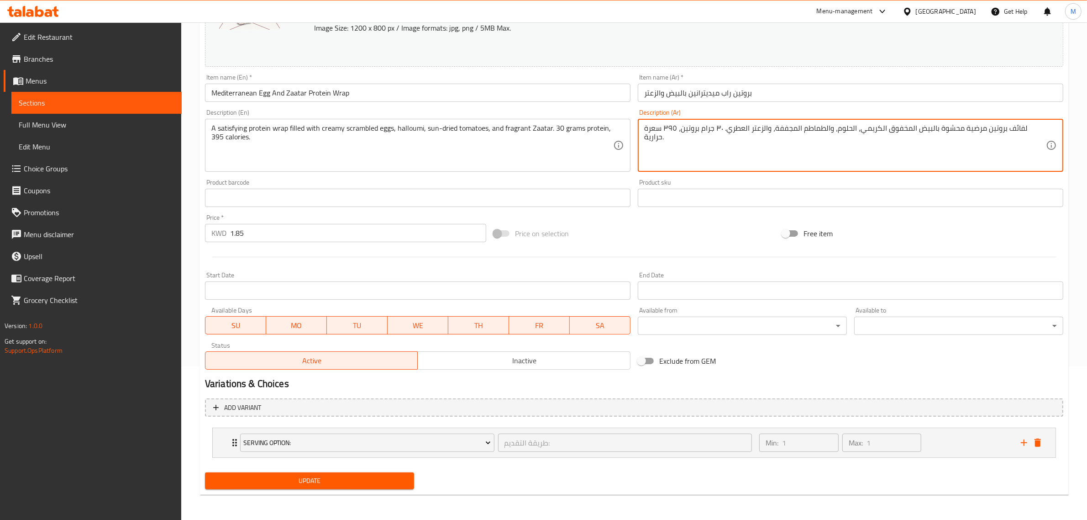
type textarea "لفائف بروتين مرضية محشوة بالبيض المخفوق الكريمي، الحلوم، والطماطم المجففة، والز…"
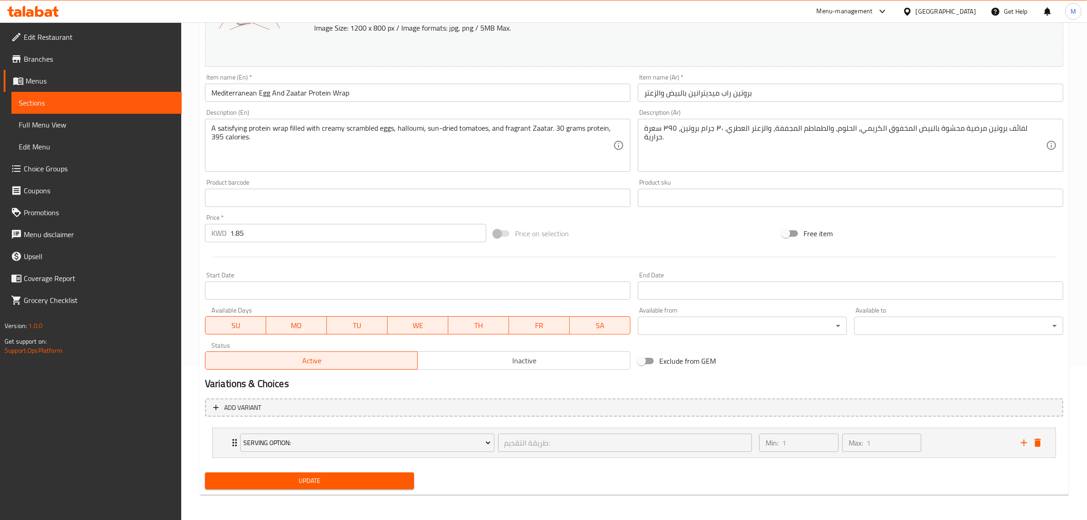
click at [291, 489] on div "Update" at bounding box center [309, 480] width 216 height 24
click at [294, 476] on span "Update" at bounding box center [309, 480] width 194 height 11
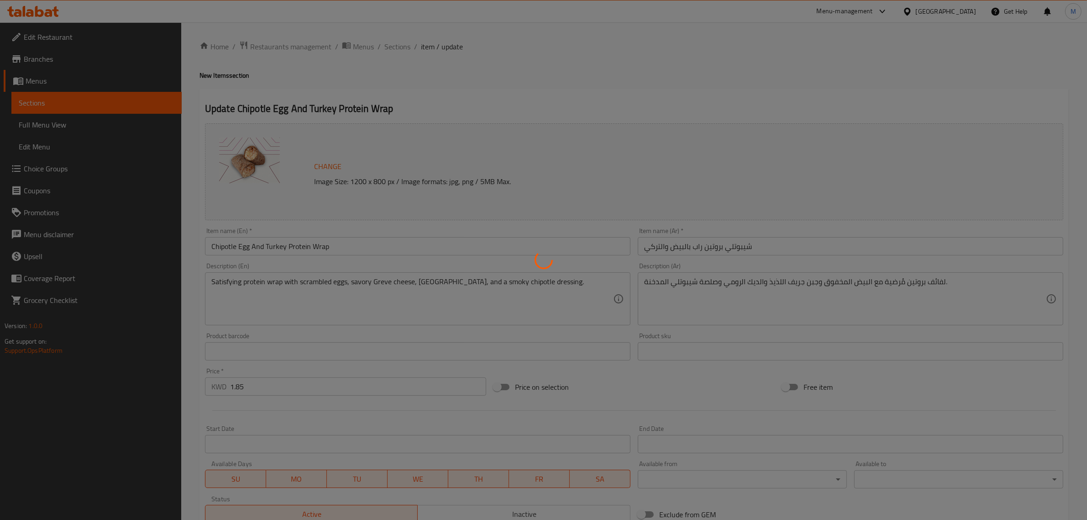
type input "طريقة التقديم:"
type input "1"
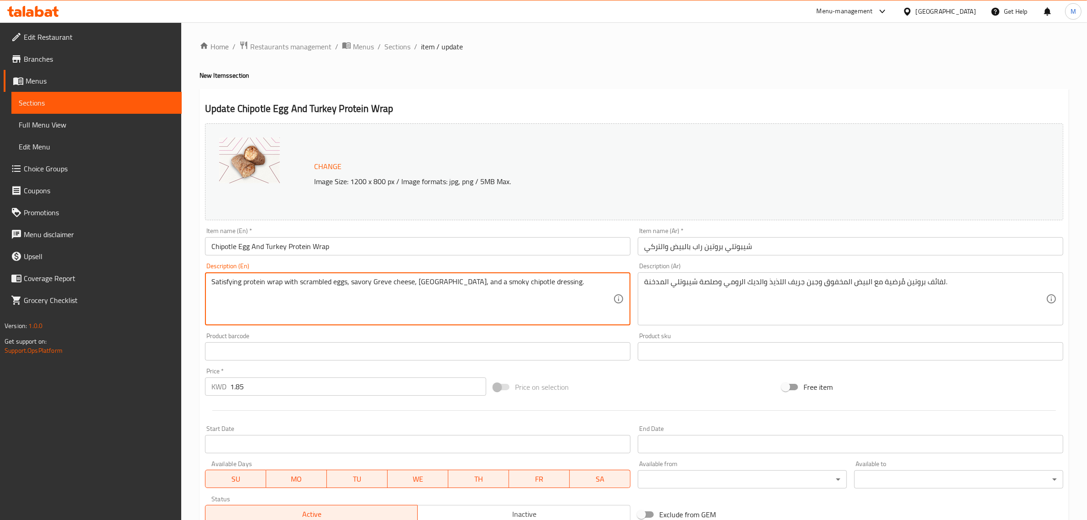
drag, startPoint x: 549, startPoint y: 286, endPoint x: 3, endPoint y: 283, distance: 546.1
paste textarea "A satisfying protein wrap with scrambled eggs, savory Greve cheese, turkey, and…"
type textarea "A satisfying protein wrap with scrambled eggs, savory Greve cheese, turkey, and…"
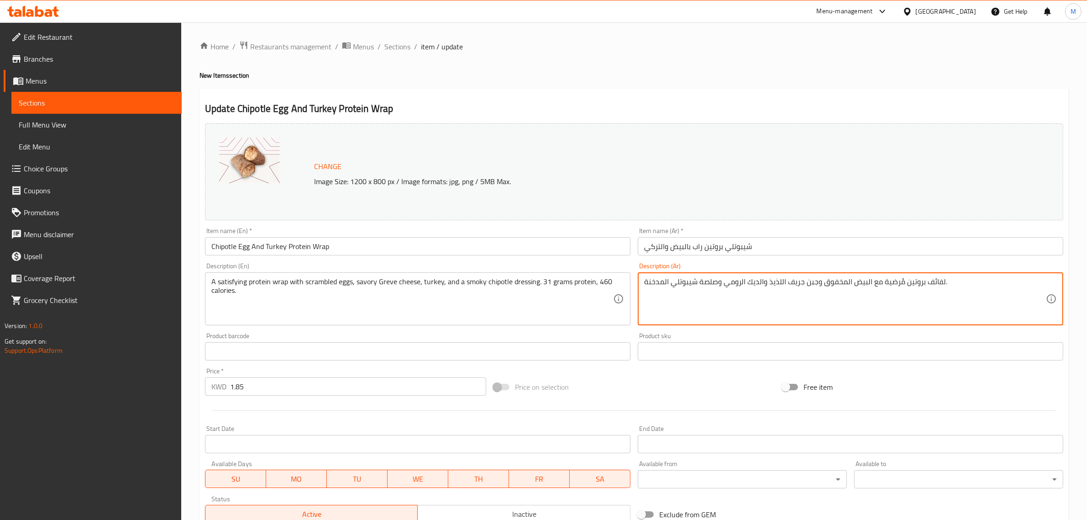
click at [851, 282] on textarea "لفائف بروتين مُرضية مع البيض المخفوق وجبن جريف اللذيذ والديك الرومي وصلصة شيبوت…" at bounding box center [845, 298] width 402 height 43
paste textarea ""لفائف بروتين مُرضية مع البيض المخفوق وجبن جريف اللذيذ والديك الرومي وصلصة شيبو…"
click at [644, 277] on textarea ""لفائف بروتين مُرضية مع البيض المخفوق وجبن جريف اللذيذ والديك الرومي وصلصة شيبو…" at bounding box center [845, 298] width 402 height 43
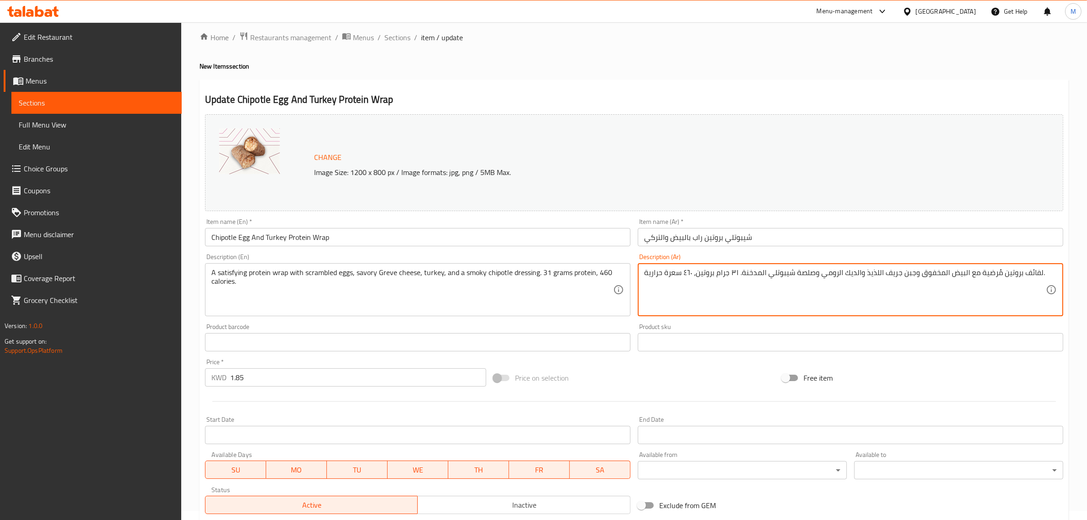
scroll to position [153, 0]
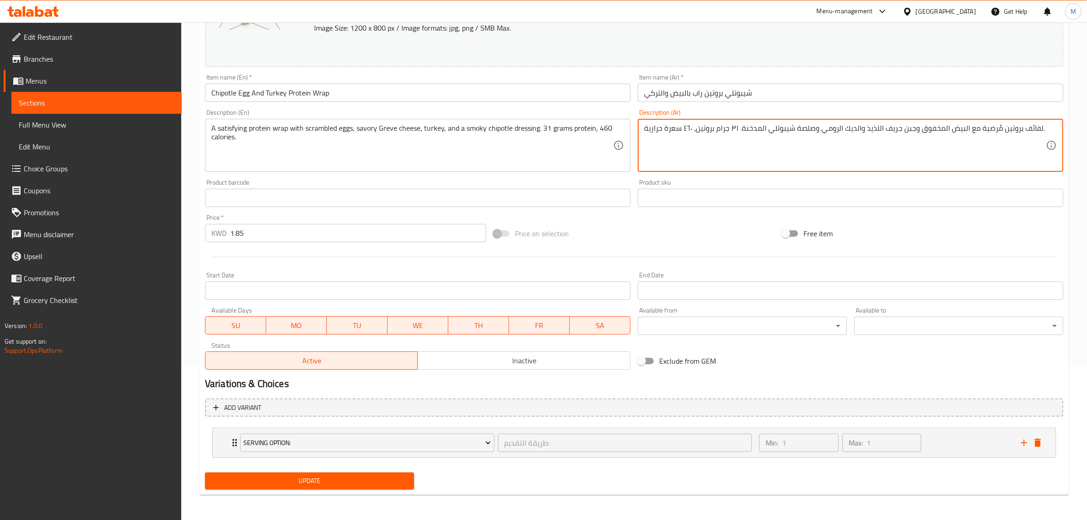
type textarea "لفائف بروتين مُرضية مع البيض المخفوق وجبن جريف اللذيذ والديك الرومي وصلصة شيبوت…"
click at [324, 476] on span "Update" at bounding box center [309, 480] width 194 height 11
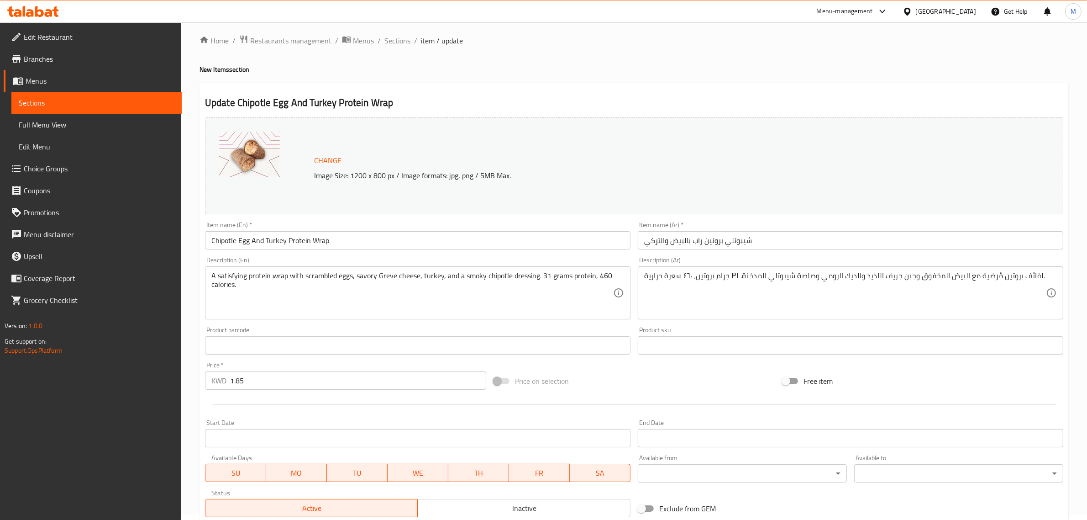
scroll to position [0, 0]
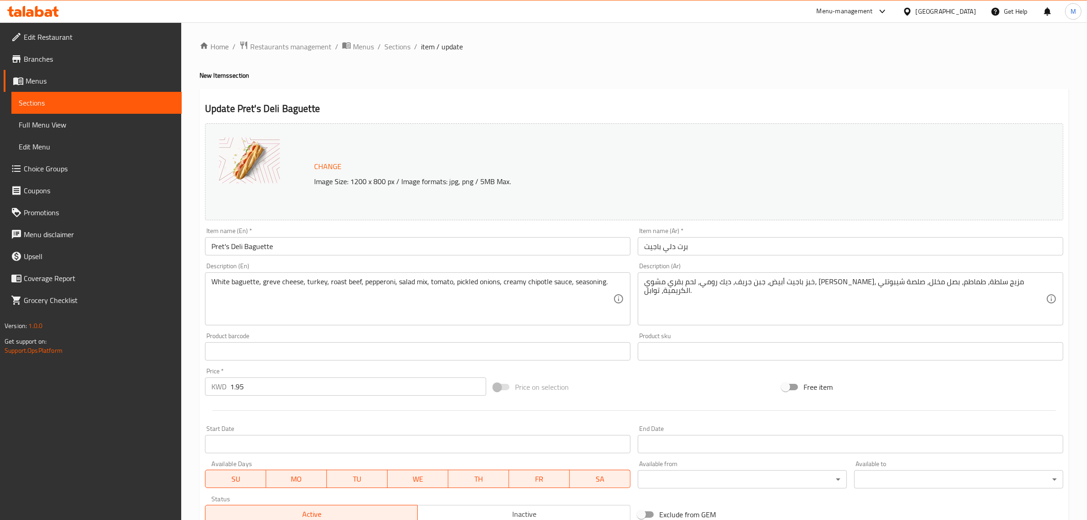
click at [433, 285] on textarea "White baguette, greve cheese, turkey, roast beef, pepperoni, salad mix, tomato,…" at bounding box center [412, 298] width 402 height 43
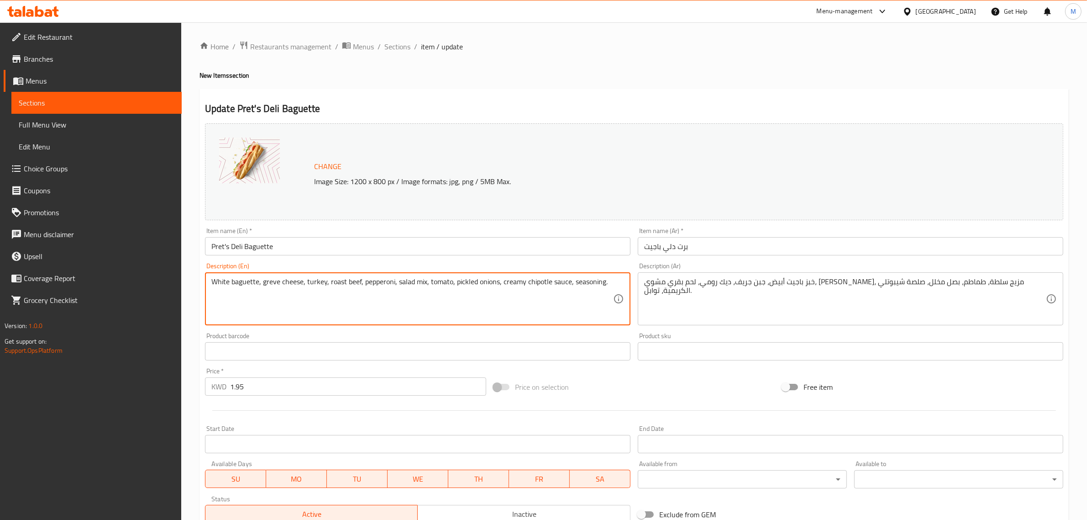
click at [433, 285] on textarea "White baguette, greve cheese, turkey, roast beef, pepperoni, salad mix, tomato,…" at bounding box center [412, 298] width 402 height 43
paste textarea "Turkey, roast beef, turkey, and pepperoni stacked high with Grevé cheese, fresh…"
type textarea "Turkey, roast beef, turkey, and pepperoni stacked high with Grevé cheese, fresh…"
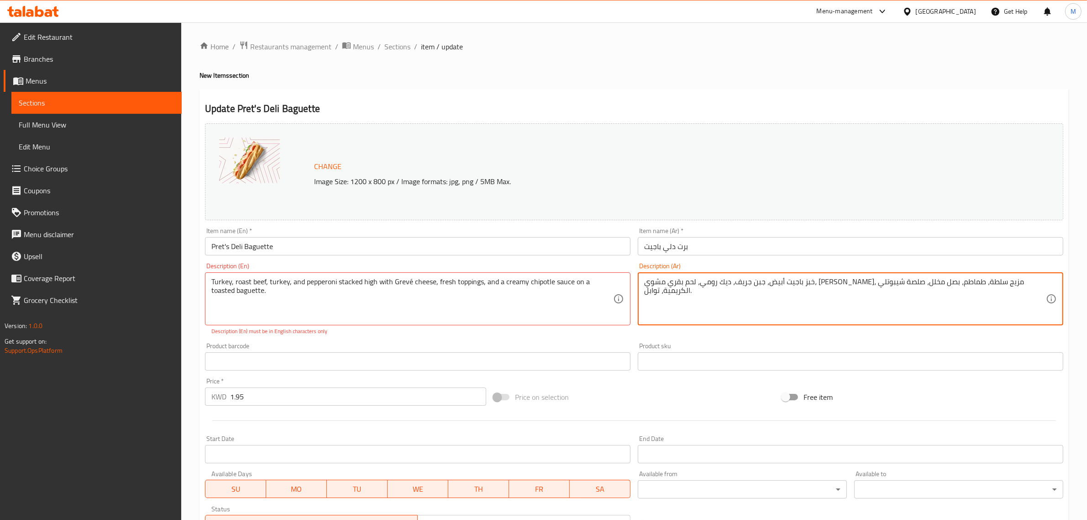
click at [704, 279] on textarea "خبز باجيت أبيض، جبن جريف، ديك رومي، لحم بقري مشوي، بيبروني، مزيج سلطة، طماطم، ب…" at bounding box center [845, 298] width 402 height 43
paste textarea "يك رومي، لحم بقري روستو، لحم ديك رومي، و بيبروني مكدّسة مع جبنة غريفيه، ومكونات…"
type textarea "ديك رومي، لحم بقري روستو، لحم ديك رومي، و بيبروني مكدّسة مع جبنة غريفيه، ومكونا…"
click at [679, 167] on div "Change Image Size: 1200 x 800 px / Image formats: jpg, png / 5MB Max." at bounding box center [621, 172] width 623 height 30
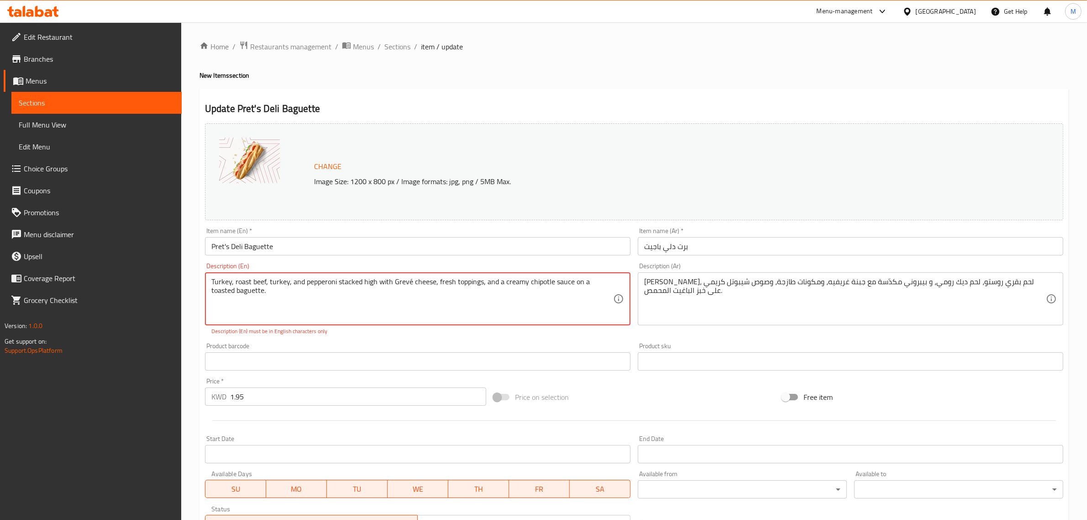
click at [408, 283] on textarea "Turkey, roast beef, turkey, and pepperoni stacked high with Grevé cheese, fresh…" at bounding box center [412, 298] width 402 height 43
type textarea "Turkey, roast beef, turkey, and pepperoni stacked high with Greve cheese, fresh…"
click at [548, 340] on div "Product barcode Product barcode" at bounding box center [417, 356] width 433 height 35
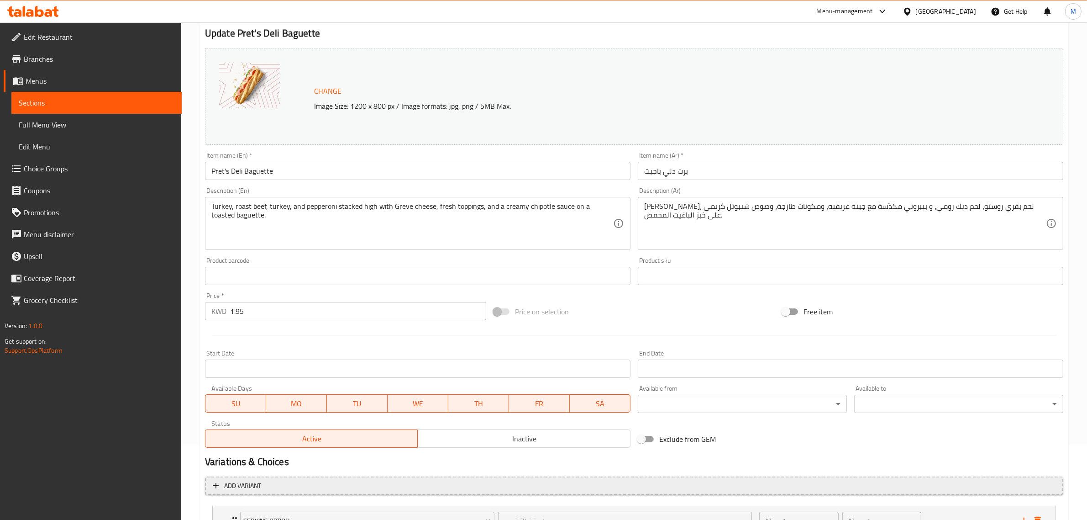
scroll to position [153, 0]
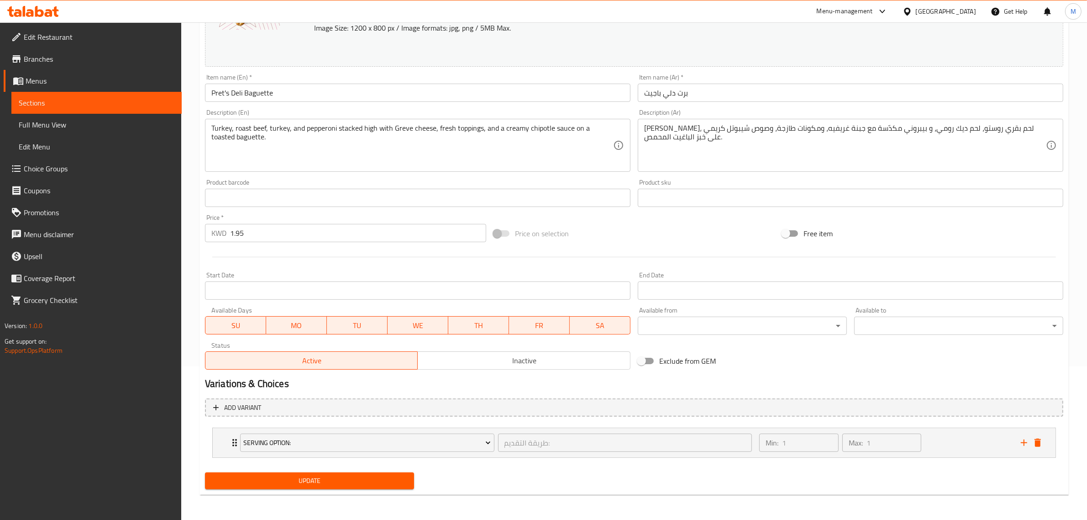
click at [330, 484] on span "Update" at bounding box center [309, 480] width 194 height 11
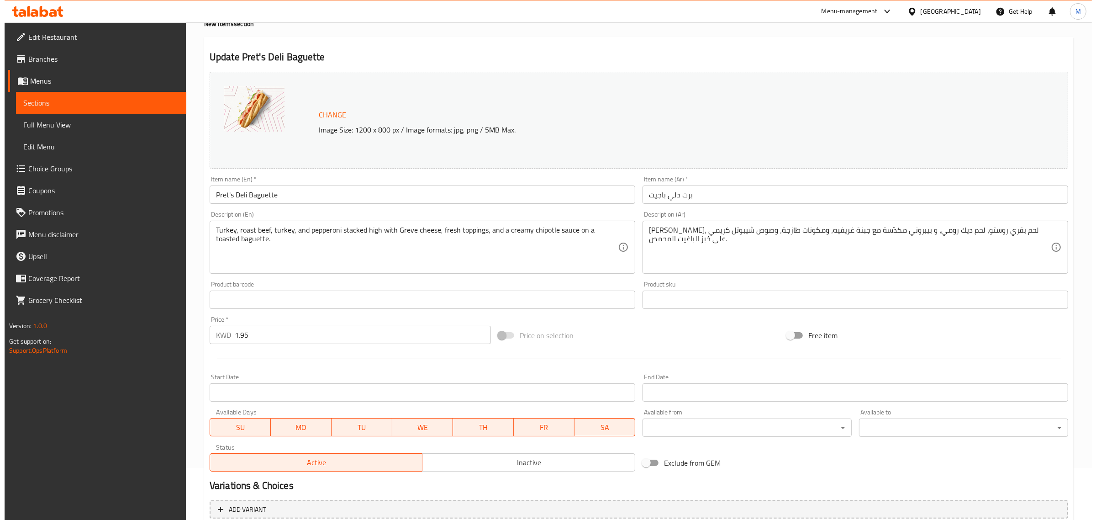
scroll to position [0, 0]
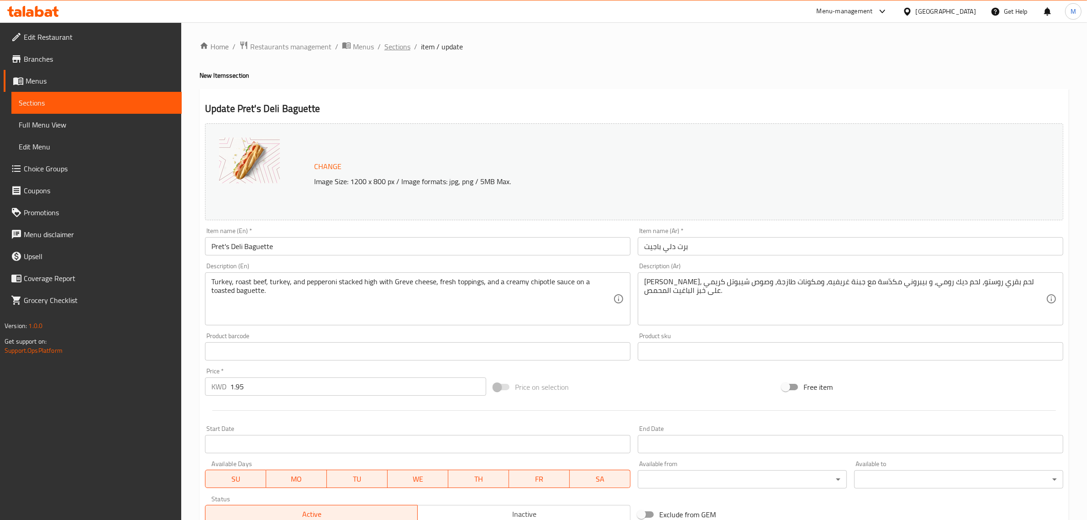
click at [398, 46] on span "Sections" at bounding box center [397, 46] width 26 height 11
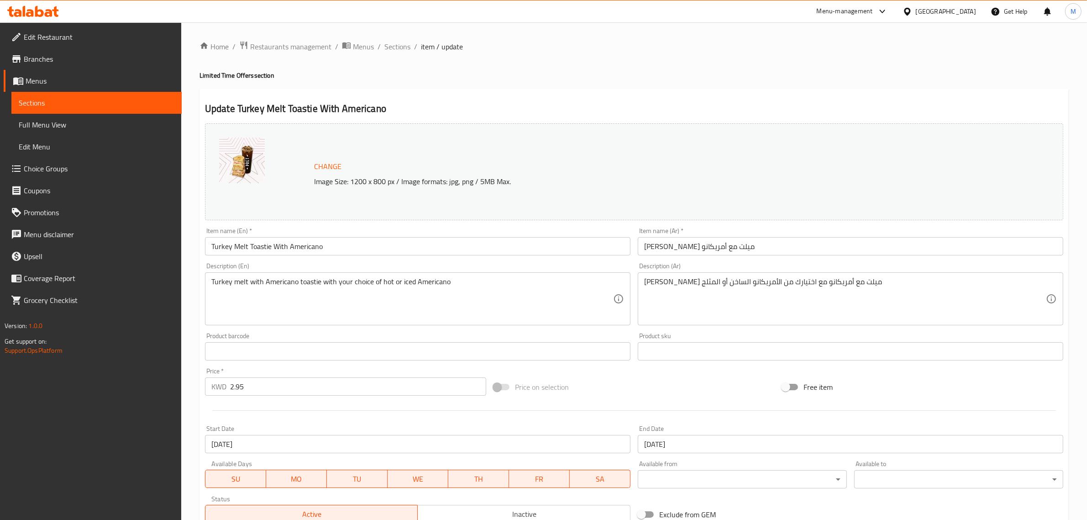
click at [746, 248] on input "[PERSON_NAME] ميلت مع أمريكانو" at bounding box center [851, 246] width 426 height 18
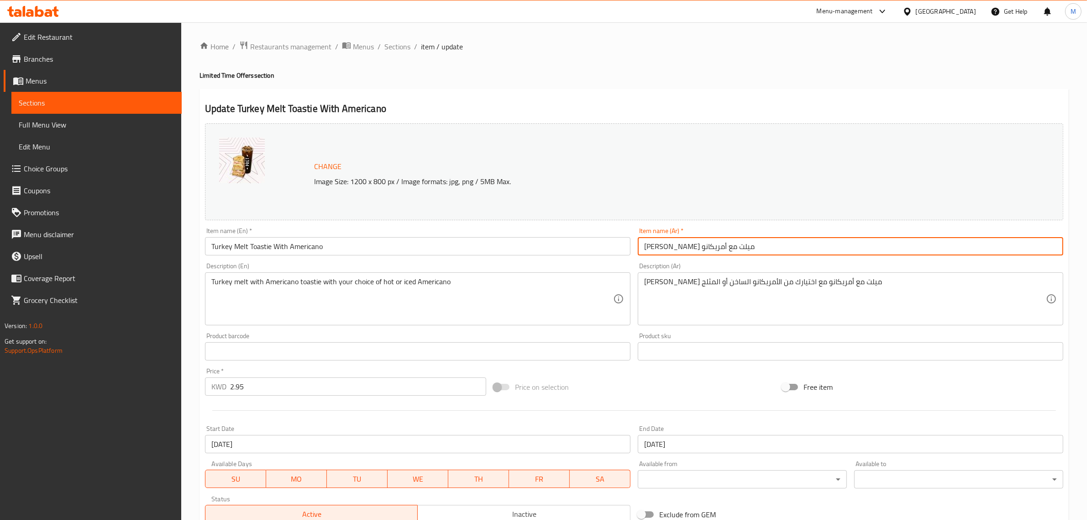
click at [746, 248] on input "[PERSON_NAME] ميلت مع أمريكانو" at bounding box center [851, 246] width 426 height 18
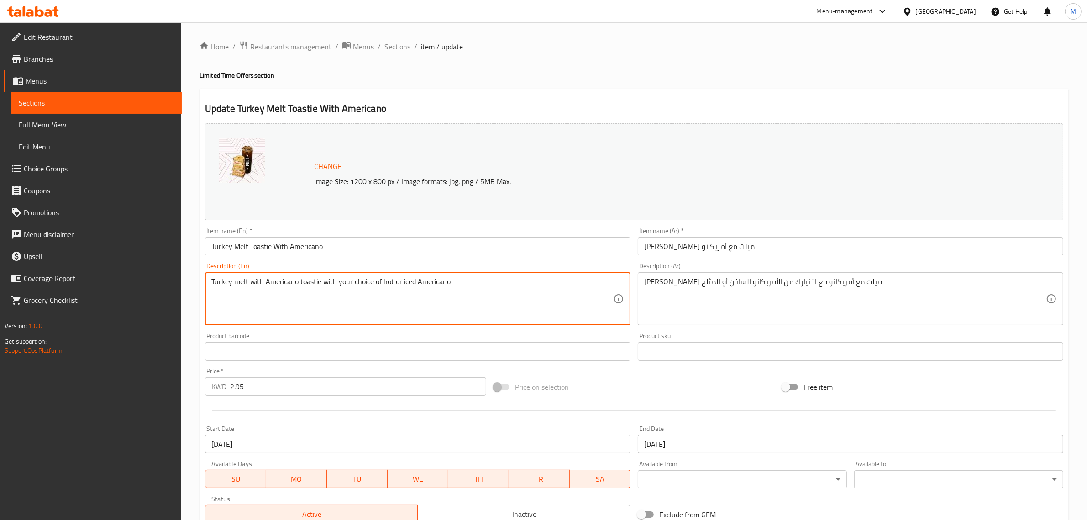
click at [562, 199] on div "Change Image Size: 1200 x 800 px / Image formats: jpg, png / 5MB Max." at bounding box center [634, 171] width 858 height 97
drag, startPoint x: 492, startPoint y: 285, endPoint x: 116, endPoint y: 279, distance: 376.3
paste textarea "Melt Toastie with your choice of hot or iced Americano."
type textarea "Turkey Melt Toastie with your choice of hot or iced Americano."
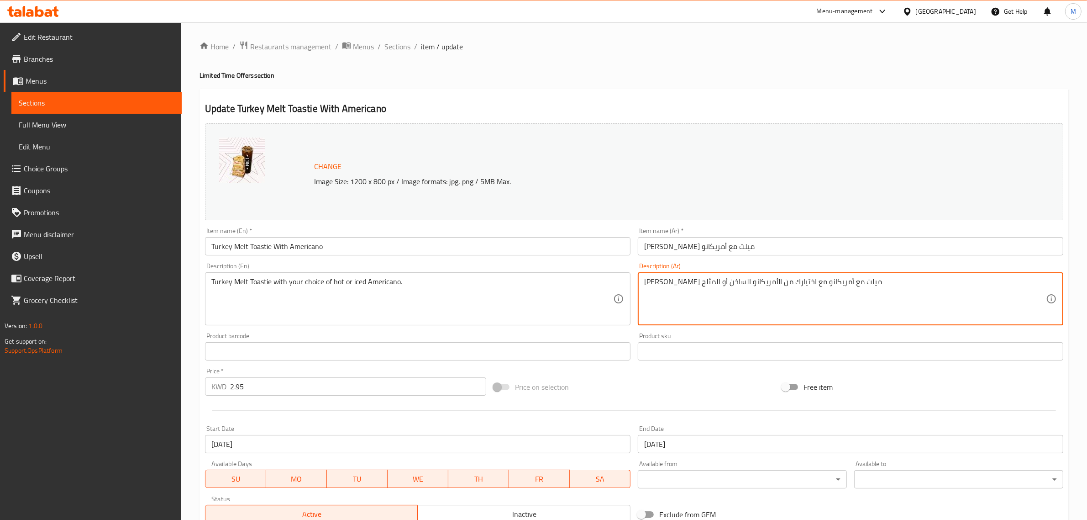
click at [770, 282] on textarea "[PERSON_NAME] ميلت مع أمريكانو مع اختيارك من الأمريكانو الساخن أو المثلج" at bounding box center [845, 298] width 402 height 43
paste textarea ""[PERSON_NAME] ميلت مع اختيارك من الأمريكانو الساخن أو المثلج. ""
click at [642, 279] on div ""[PERSON_NAME] ميلت مع اختيارك من الأمريكانو الساخن أو المثلج. Description (Ar)" at bounding box center [851, 298] width 426 height 53
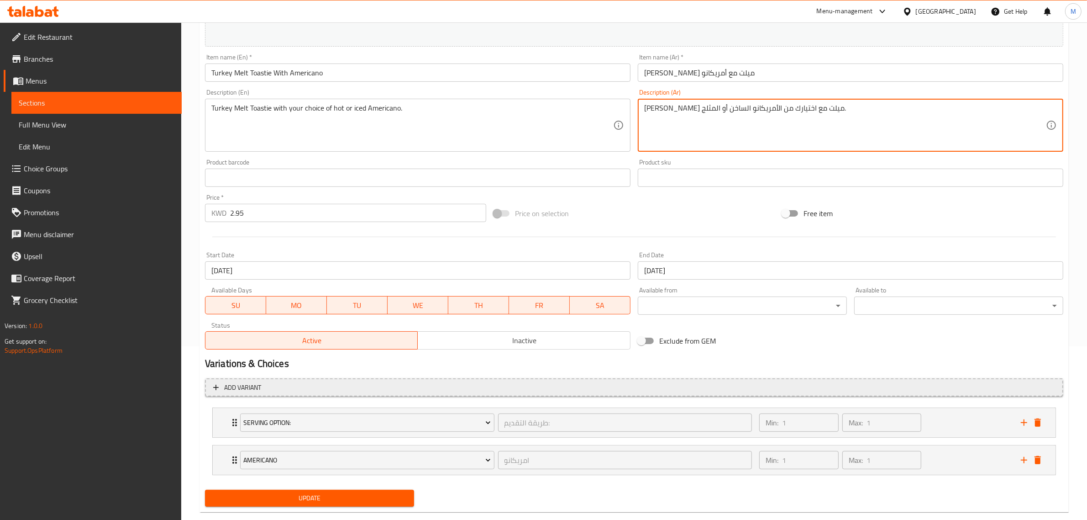
scroll to position [191, 0]
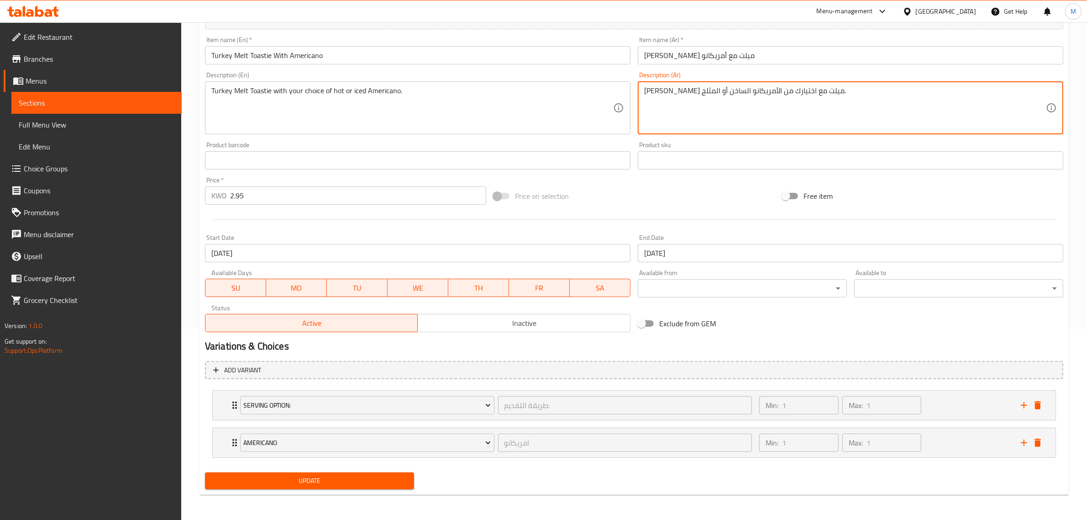
type textarea "[PERSON_NAME] ميلت مع اختيارك من الأمريكانو الساخن أو المثلج."
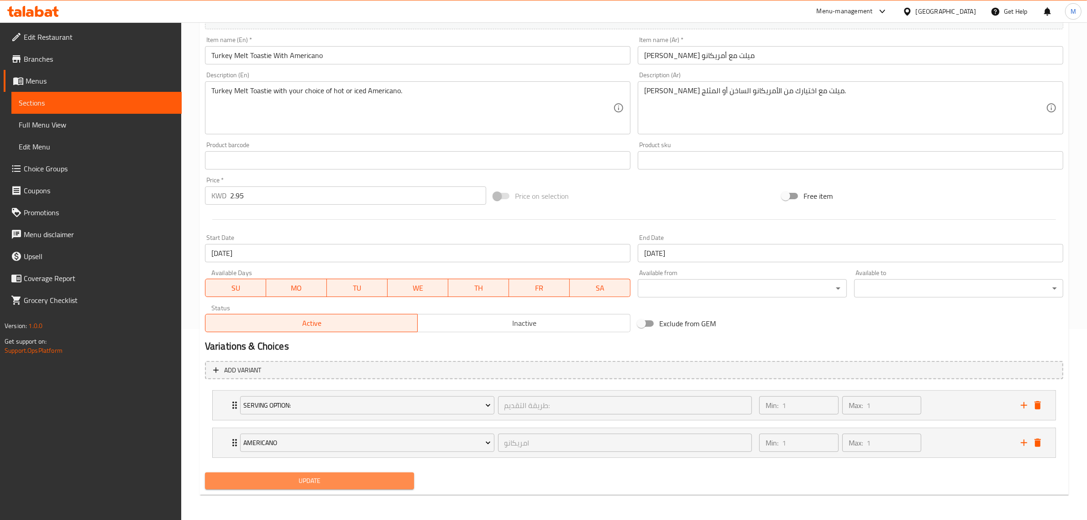
click at [285, 479] on span "Update" at bounding box center [309, 480] width 194 height 11
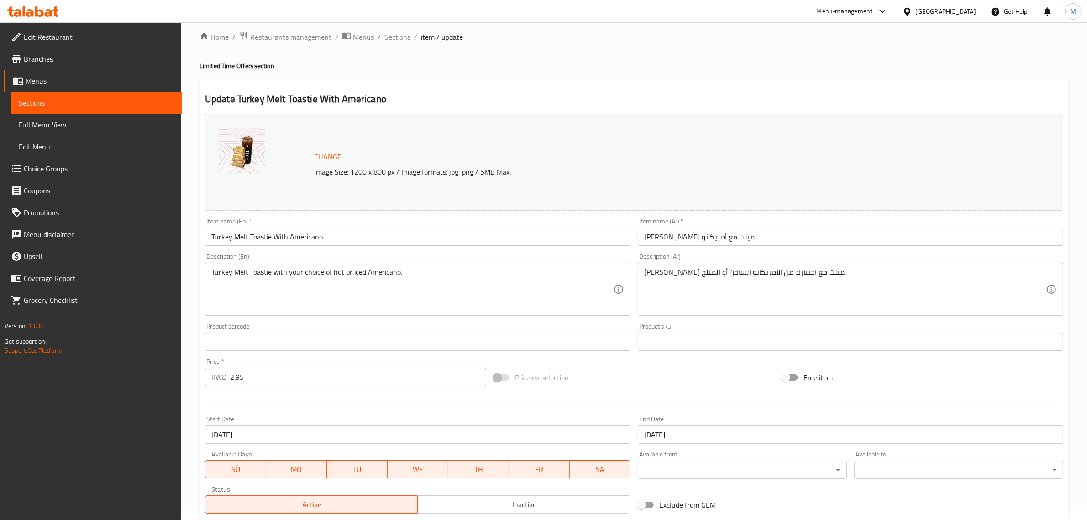
scroll to position [0, 0]
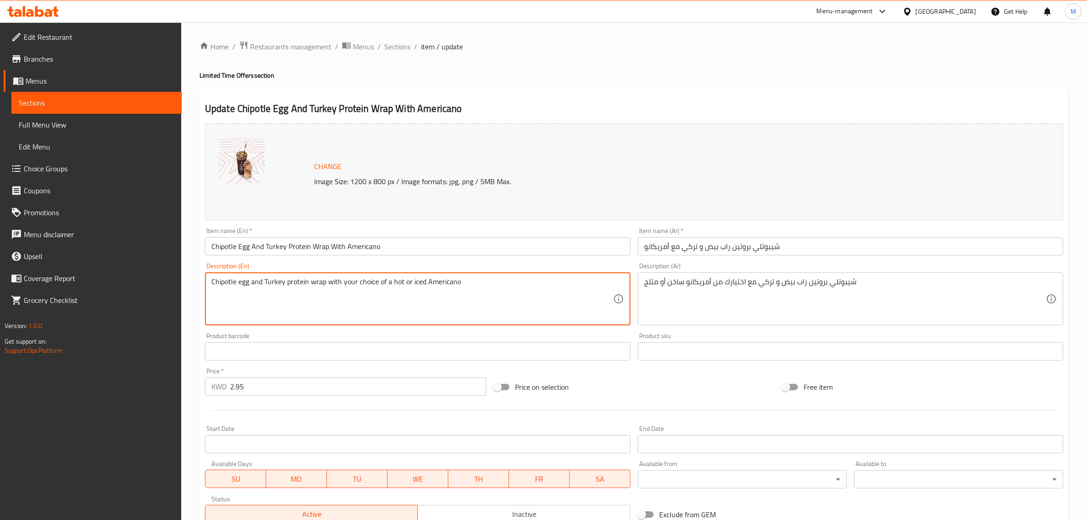
drag, startPoint x: 480, startPoint y: 281, endPoint x: 30, endPoint y: 257, distance: 450.8
paste textarea "Egg and Turkey Protein Wrap with your choice of hot or iced Americano."
type textarea "Chipotle Egg and Turkey Protein Wrap with your choice of hot or iced Americano."
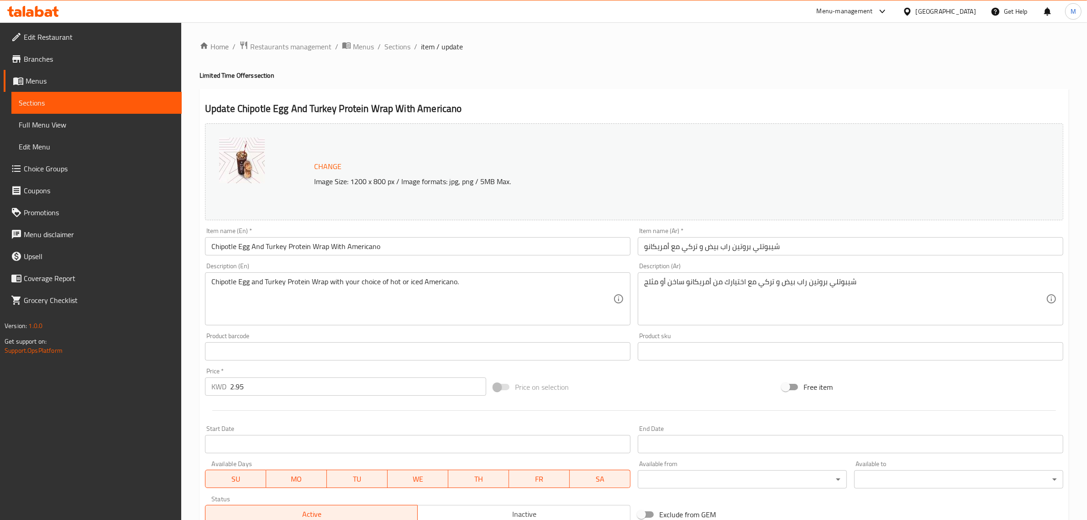
click at [729, 272] on div "شيبوتلي بروتين راب بيض و تركي مع اختيارك من أمريكانو ساخن أو مثلج Description (…" at bounding box center [851, 298] width 426 height 53
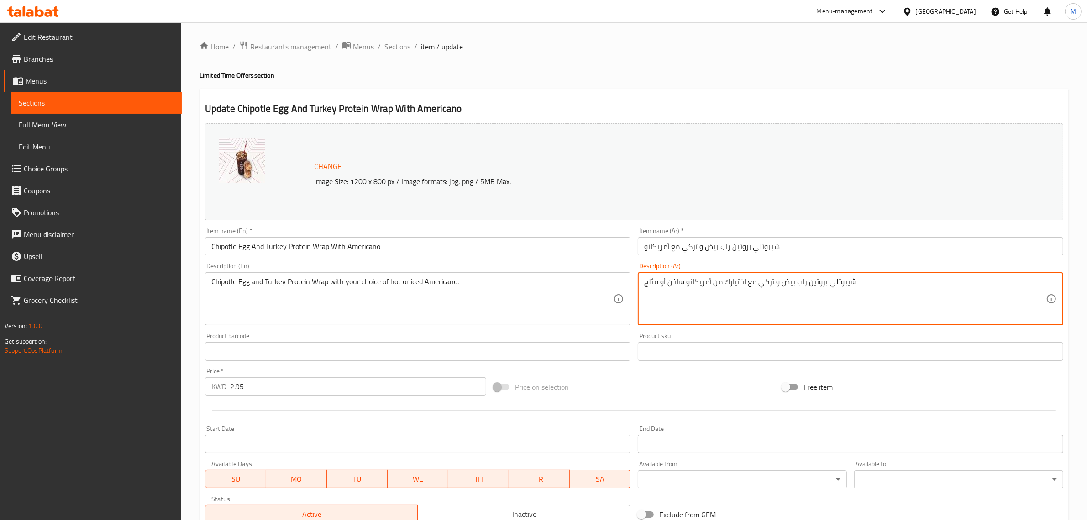
click at [737, 282] on textarea "شيبوتلي بروتين راب بيض و تركي مع اختيارك من أمريكانو ساخن أو مثلج" at bounding box center [845, 298] width 402 height 43
paste textarea ""شيبوتلي بروتين راب بيض و تركي مع اختيارك من الأمريكانو الساخن أو المثلج. ""
drag, startPoint x: 684, startPoint y: 293, endPoint x: 608, endPoint y: 291, distance: 76.3
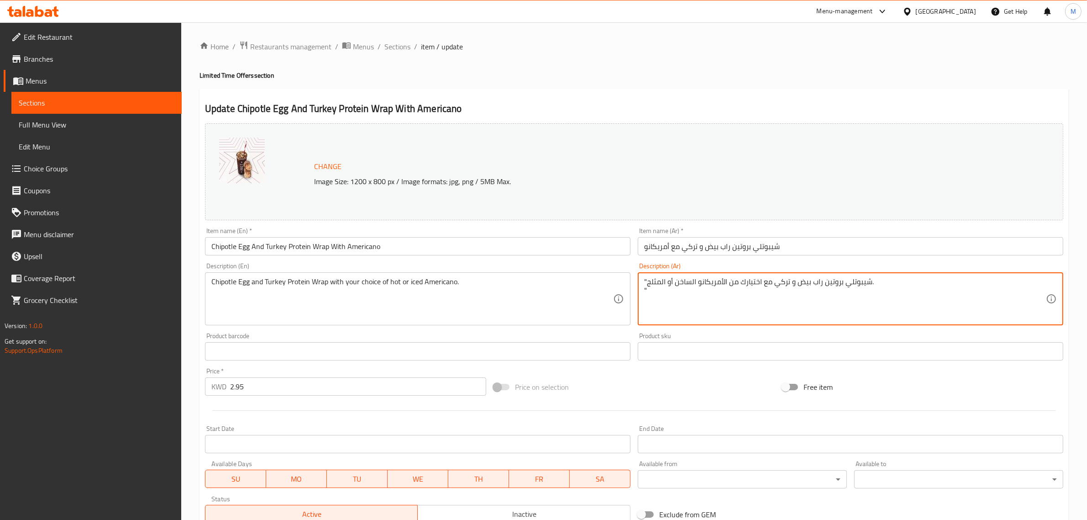
click at [608, 291] on div "Change Image Size: 1200 x 800 px / Image formats: jpg, png / 5MB Max. Item name…" at bounding box center [634, 323] width 866 height 407
click at [648, 279] on textarea ""شيبوتلي بروتين راب بيض و تركي مع اختيارك من الأمريكانو الساخن أو المثلج." at bounding box center [845, 298] width 402 height 43
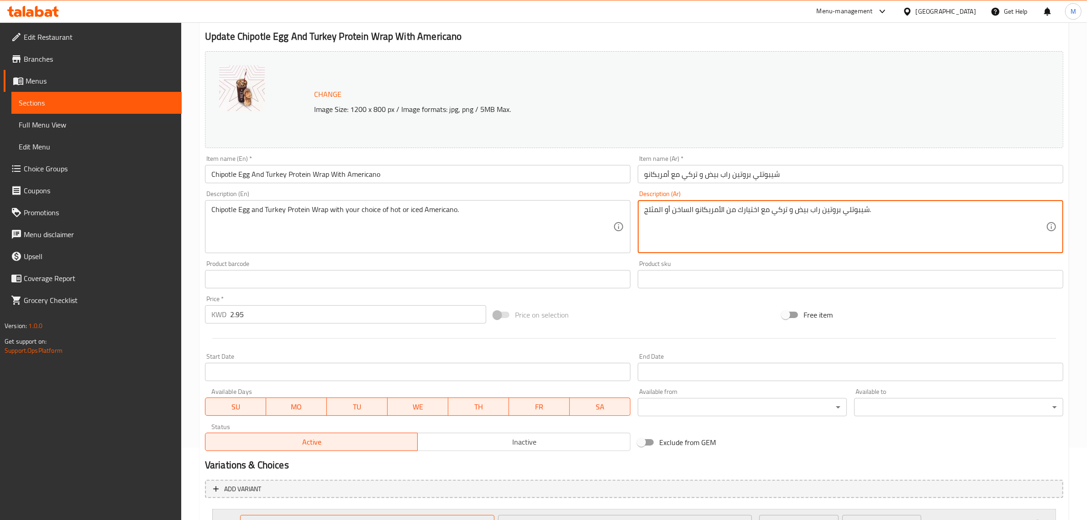
scroll to position [191, 0]
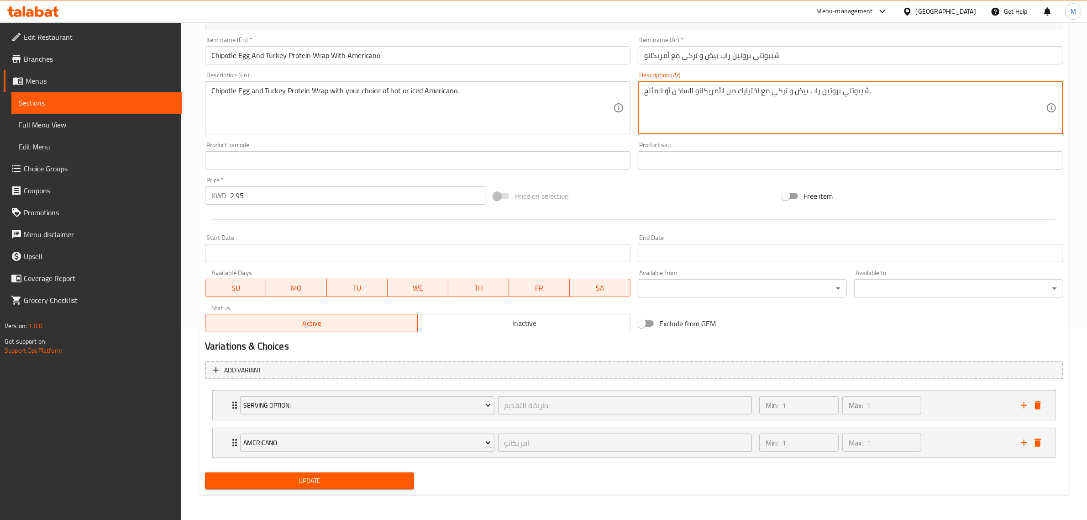
type textarea "شيبوتلي بروتين راب بيض و تركي مع اختيارك من الأمريكانو الساخن أو المثلج."
click at [331, 478] on span "Update" at bounding box center [309, 480] width 194 height 11
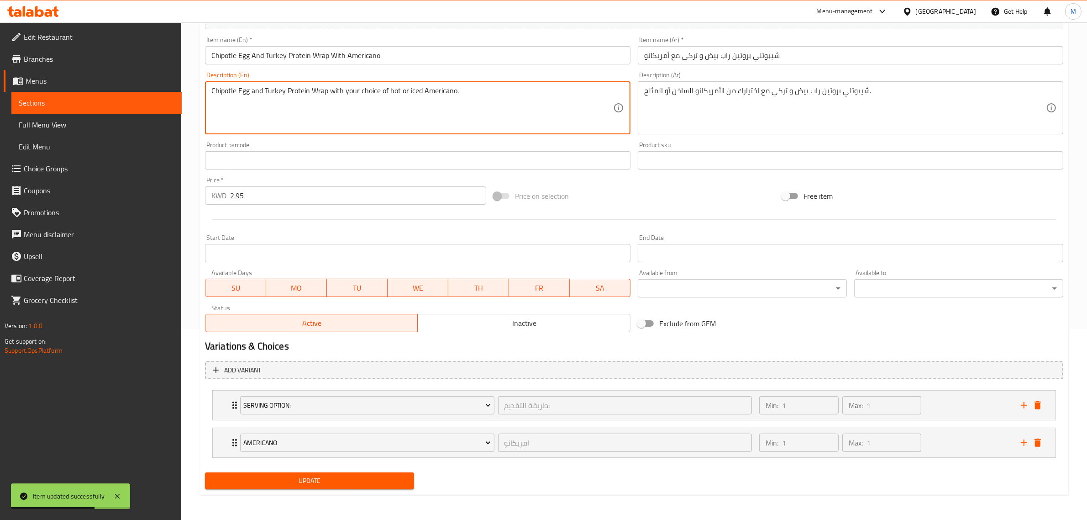
drag, startPoint x: 545, startPoint y: 90, endPoint x: 144, endPoint y: 91, distance: 400.4
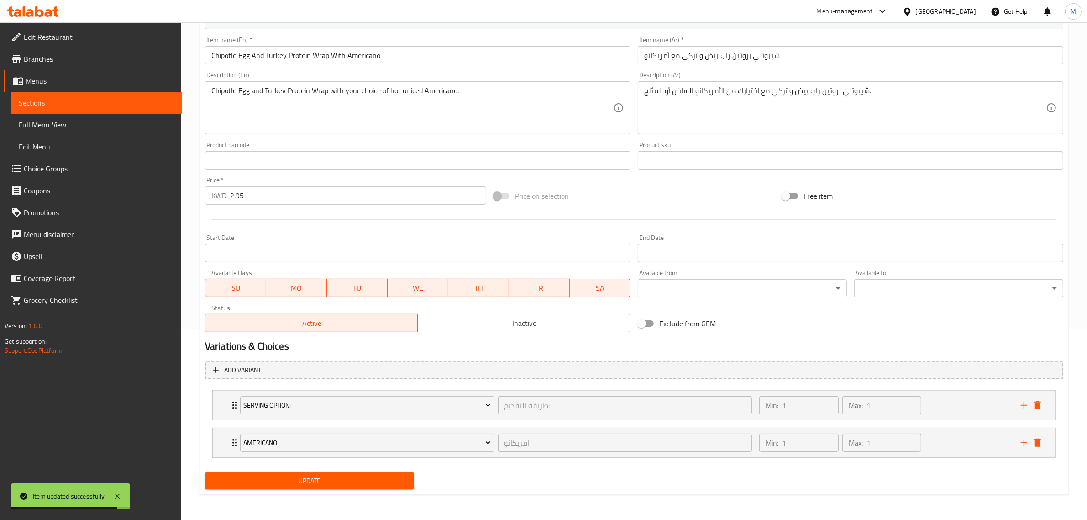
click at [751, 83] on div "شيبوتلي بروتين راب بيض و تركي مع اختيارك من الأمريكانو الساخن أو المثلج. Descri…" at bounding box center [851, 107] width 426 height 53
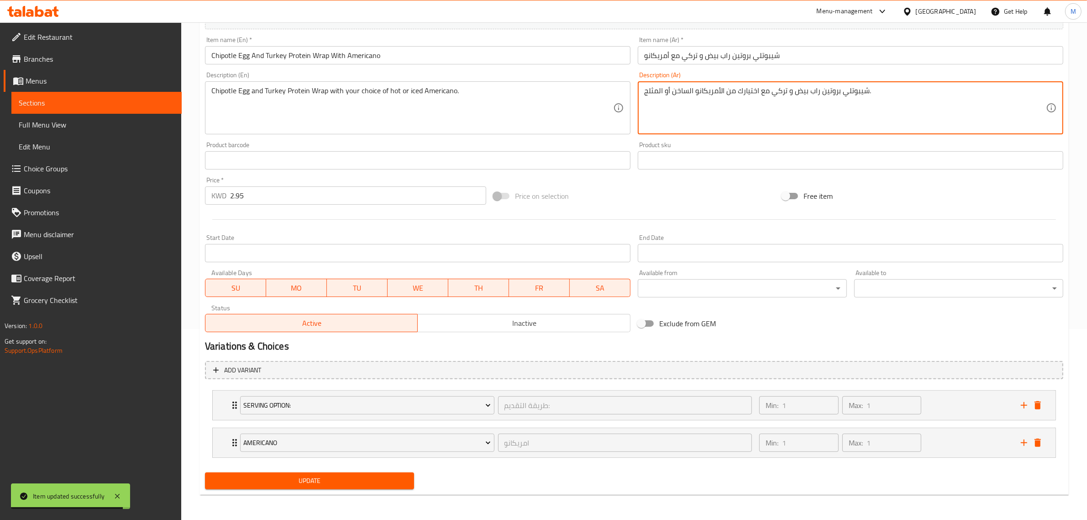
click at [747, 94] on textarea "شيبوتلي بروتين راب بيض و تركي مع اختيارك من الأمريكانو الساخن أو المثلج." at bounding box center [845, 107] width 402 height 43
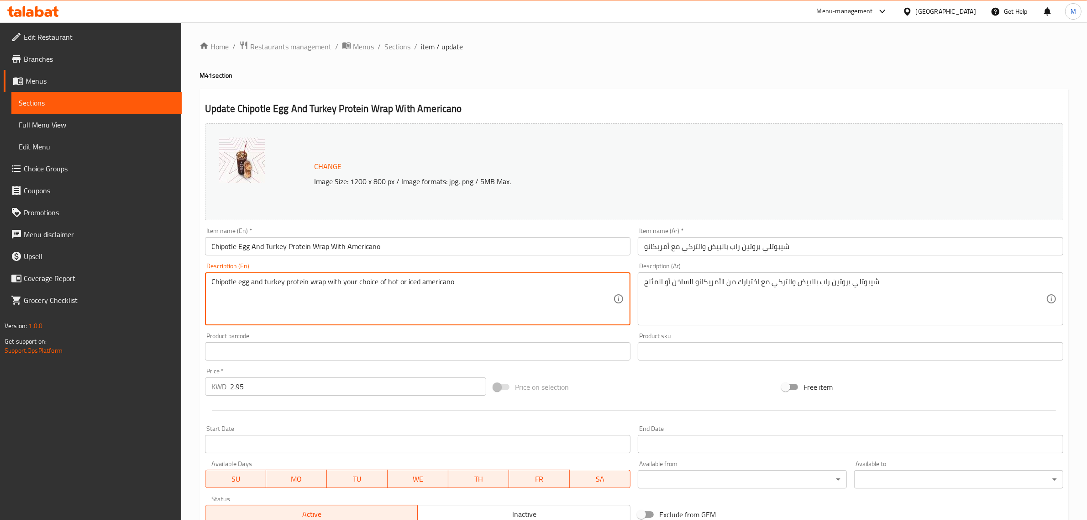
drag, startPoint x: 466, startPoint y: 281, endPoint x: 54, endPoint y: 267, distance: 412.0
paste textarea "Egg and Turkey Protein Wrap with your choice of hot or iced Americano."
type textarea "Chipotle Egg and Turkey Protein Wrap with your choice of hot or iced Americano."
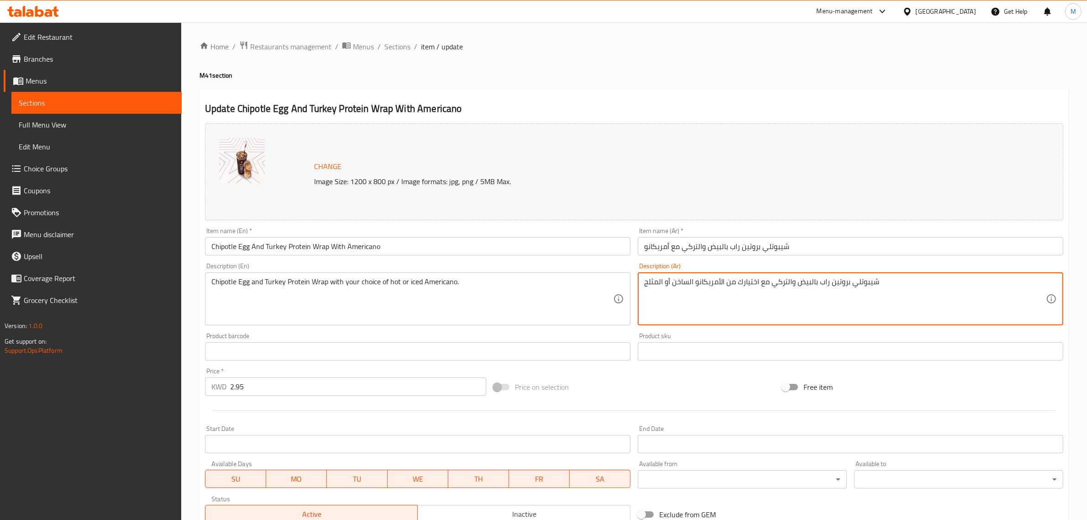
click at [683, 282] on textarea "شيبوتلي بروتين راب بالبيض والتركي مع اختيارك من الأمريكانو الساخن أو المثلج" at bounding box center [845, 298] width 402 height 43
paste textarea "يض و تركي مع اختيارك من الأمريكانو الساخن أو المثلج."
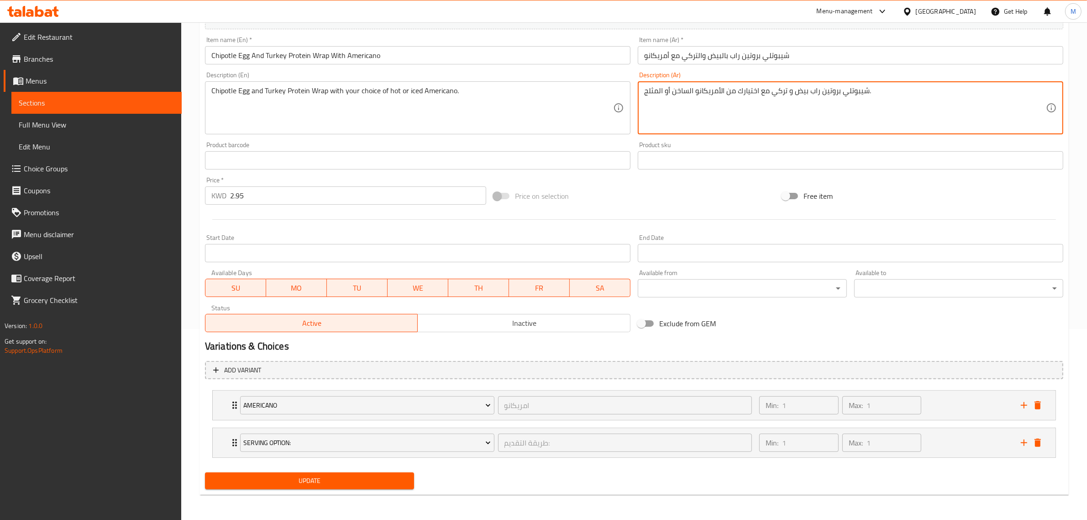
type textarea "شيبوتلي بروتين راب بيض و تركي مع اختيارك من الأمريكانو الساخن أو المثلج."
click at [341, 483] on span "Update" at bounding box center [309, 480] width 194 height 11
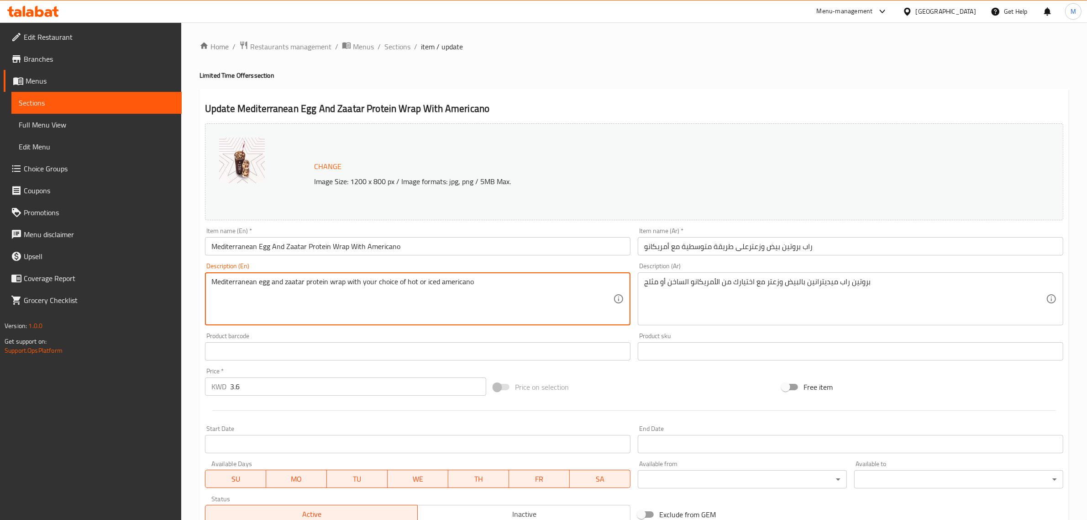
drag, startPoint x: 498, startPoint y: 280, endPoint x: 114, endPoint y: 266, distance: 384.2
paste textarea "Egg and Zaatar Protein Wrap with your choice of hot or iced Americano."
type textarea "Mediterranean Egg and Zaatar Protein Wrap with your choice of hot or iced Ameri…"
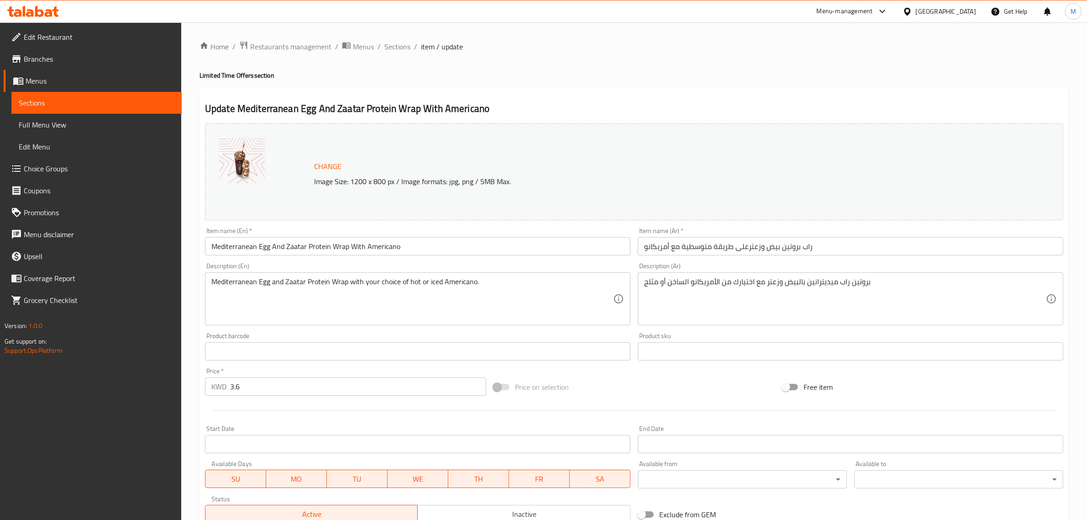
drag, startPoint x: 683, startPoint y: 297, endPoint x: 685, endPoint y: 290, distance: 6.5
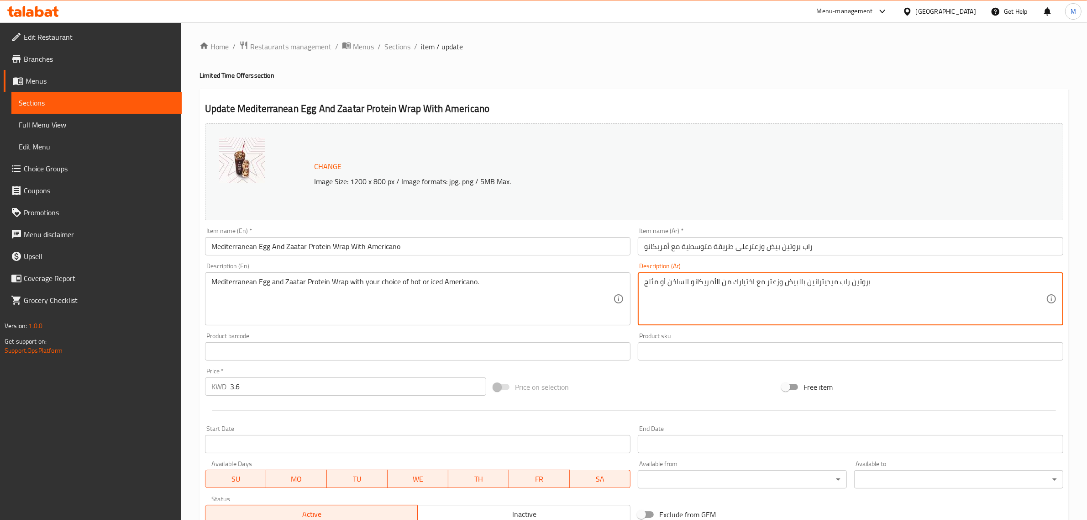
click at [687, 284] on textarea "بروتين راب ميديترانين بالبيض وزعتر مع اختيارك من الأمريكانو الساخن أو مثلج" at bounding box center [845, 298] width 402 height 43
paste textarea ""بروتين راب ميديترانين بالبيض وزعتر مع اختيارك من الأمريكانو الساخن أو المثلج. ""
drag, startPoint x: 672, startPoint y: 306, endPoint x: 597, endPoint y: 293, distance: 76.4
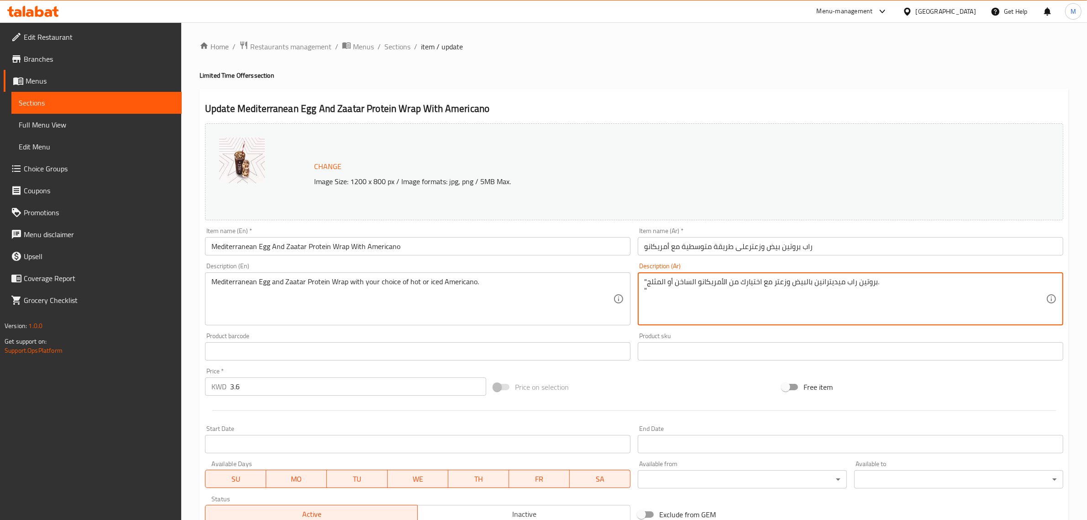
click at [597, 293] on div "Change Image Size: 1200 x 800 px / Image formats: jpg, png / 5MB Max. Item name…" at bounding box center [634, 323] width 866 height 407
drag, startPoint x: 648, startPoint y: 282, endPoint x: 637, endPoint y: 282, distance: 11.0
click at [654, 300] on textarea "بروتين راب ميديترانين بالبيض وزعتر مع اختيارك من الأمريكانو الساخن أو المثلج." at bounding box center [845, 298] width 402 height 43
type textarea "بروتين راب ميديترانين بالبيض وزعتر مع اختيارك من الأمريكانو الساخن أو المثلج."
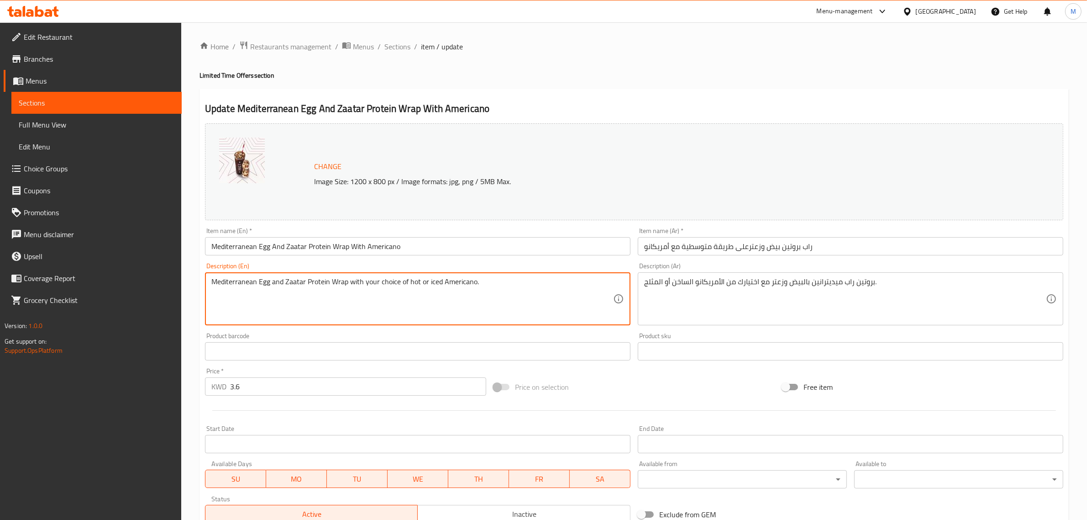
click at [435, 278] on textarea "Mediterranean Egg and Zaatar Protein Wrap with your choice of hot or iced Ameri…" at bounding box center [412, 298] width 402 height 43
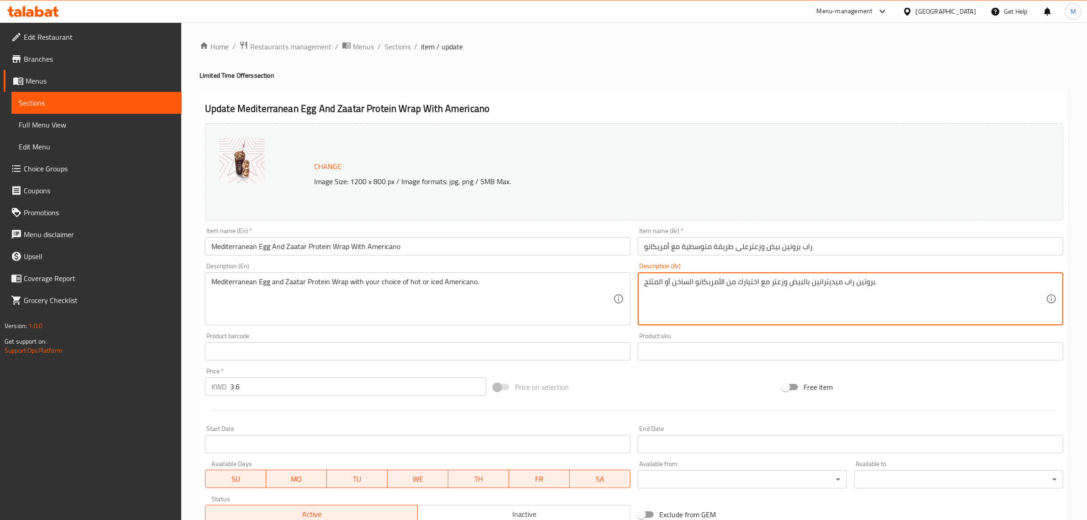
click at [683, 285] on textarea "بروتين راب ميديترانين بالبيض وزعتر مع اختيارك من الأمريكانو الساخن أو المثلج." at bounding box center [845, 298] width 402 height 43
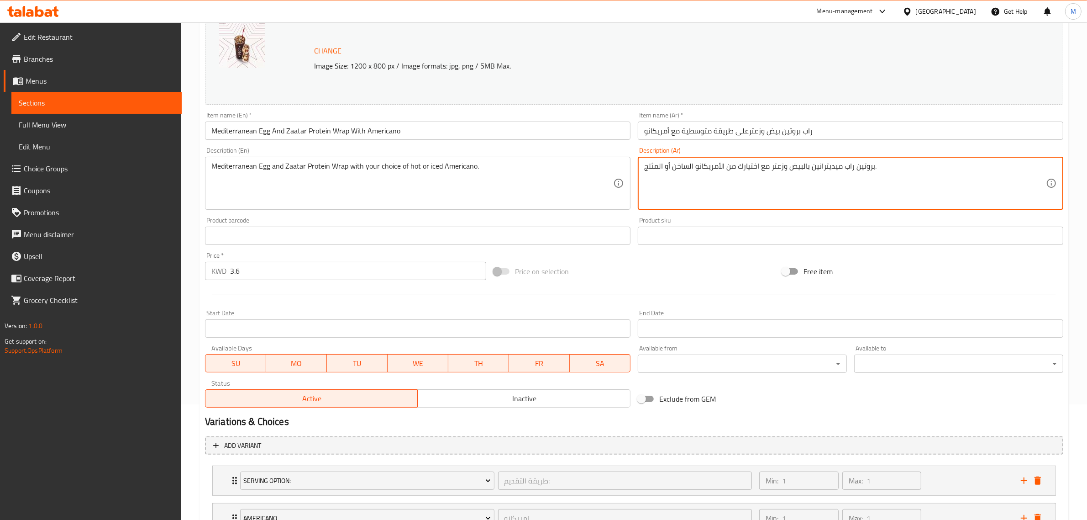
scroll to position [191, 0]
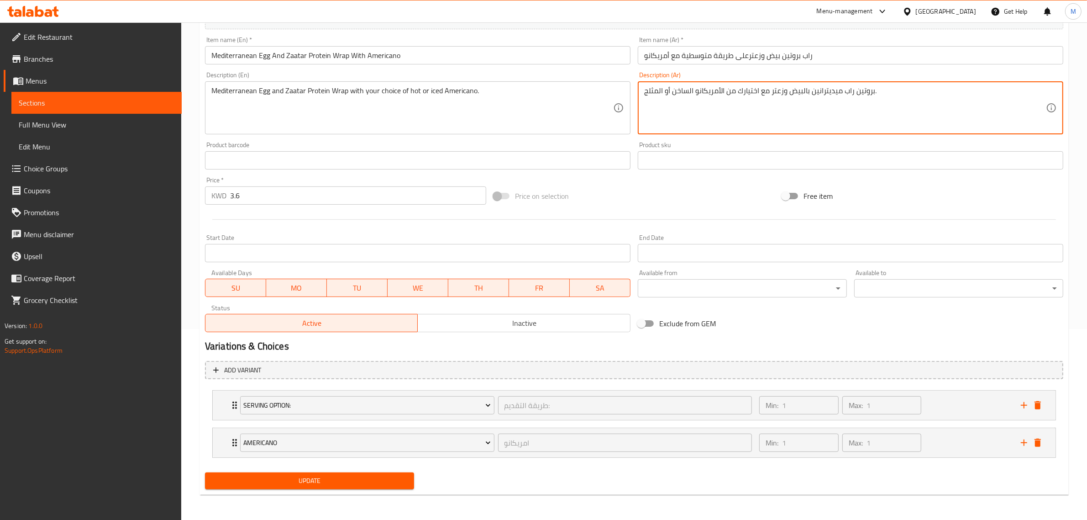
click at [368, 488] on button "Update" at bounding box center [309, 480] width 209 height 17
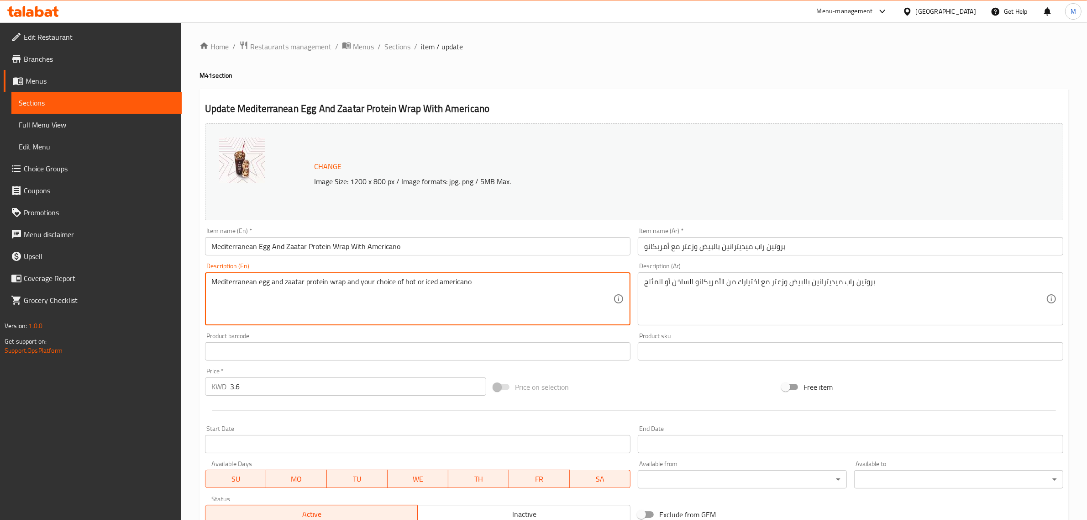
drag, startPoint x: 500, startPoint y: 281, endPoint x: 152, endPoint y: 267, distance: 348.6
paste textarea "Egg and Zaatar Protein Wrap with your choice of hot or iced Americano."
type textarea "Mediterranean Egg and Zaatar Protein Wrap with your choice of hot or iced Ameri…"
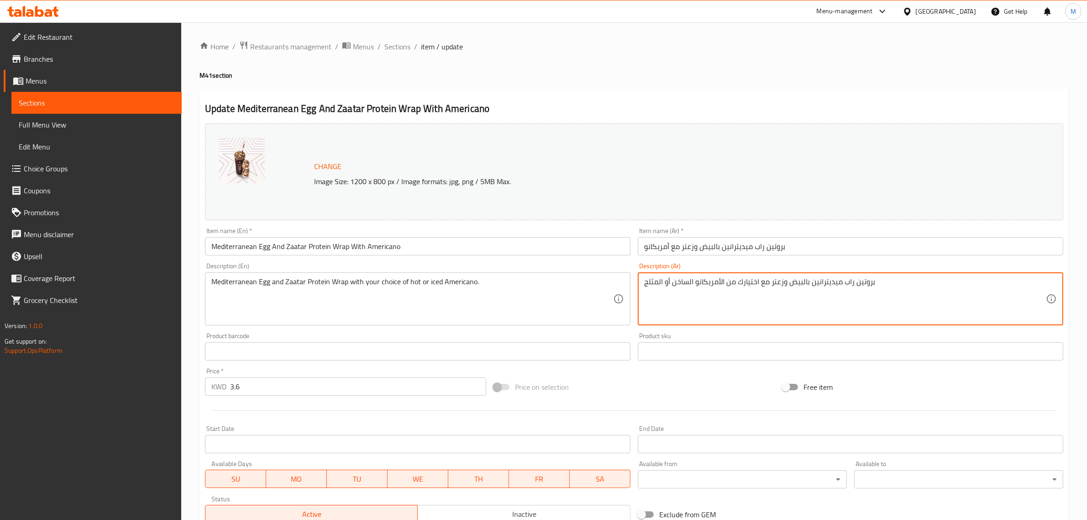
click at [660, 286] on textarea "بروتين راب ميديترانين بالبيض وزعتر مع اختيارك من الأمريكانو الساخن أو المثلج" at bounding box center [845, 298] width 402 height 43
paste textarea "."
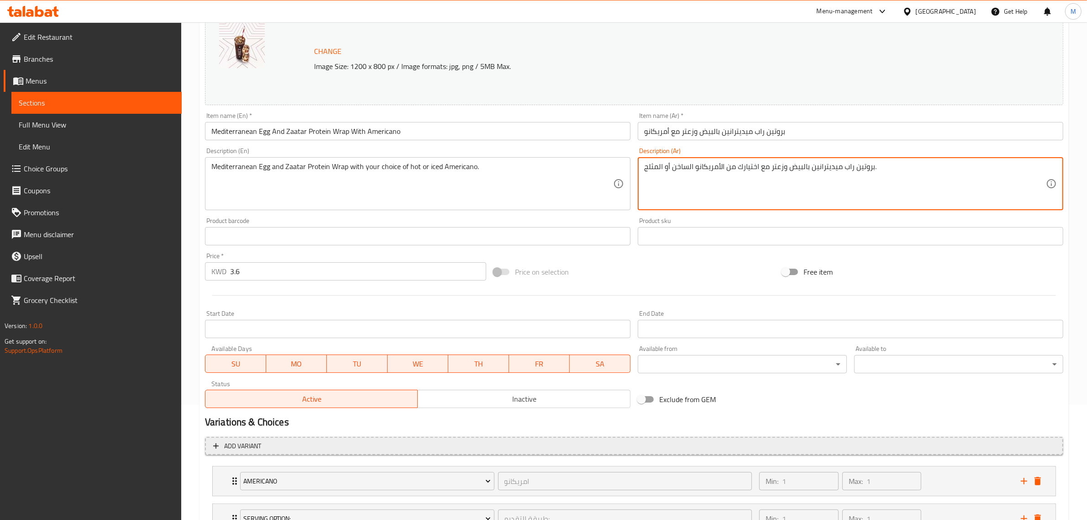
scroll to position [191, 0]
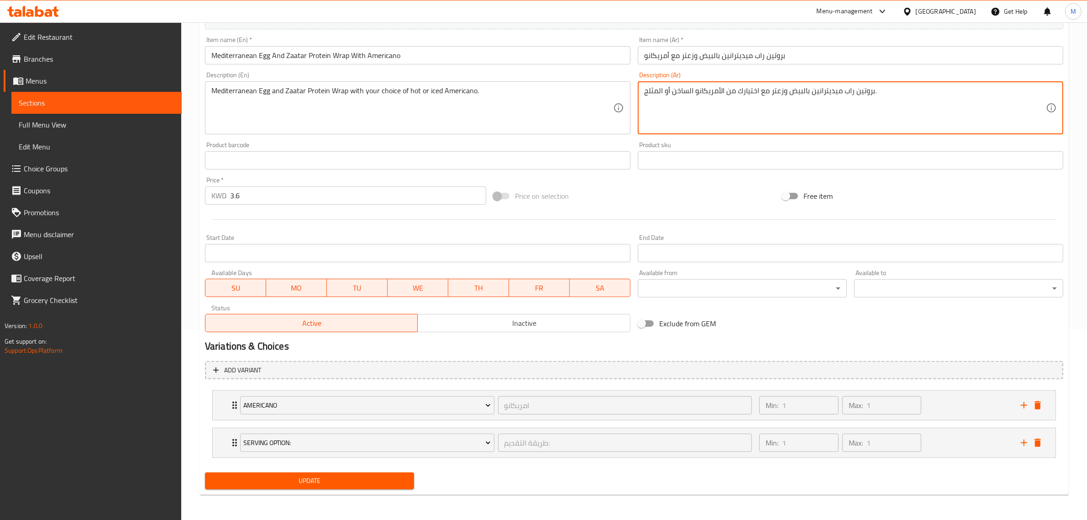
type textarea "بروتين راب ميديترانين بالبيض وزعتر مع اختيارك من الأمريكانو الساخن أو المثلج."
click at [371, 478] on span "Update" at bounding box center [309, 480] width 194 height 11
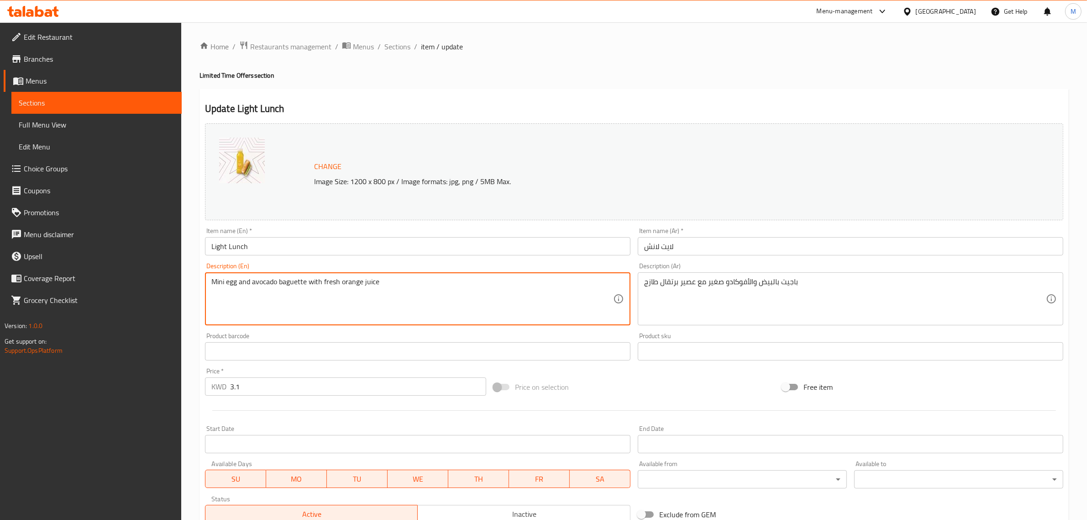
drag, startPoint x: 433, startPoint y: 285, endPoint x: 145, endPoint y: 264, distance: 288.9
paste textarea "Egg And Avo Baguette Slim with Fresh Orange Juice."
type textarea "Egg And Avo Baguette Slim with Fresh Orange Juice."
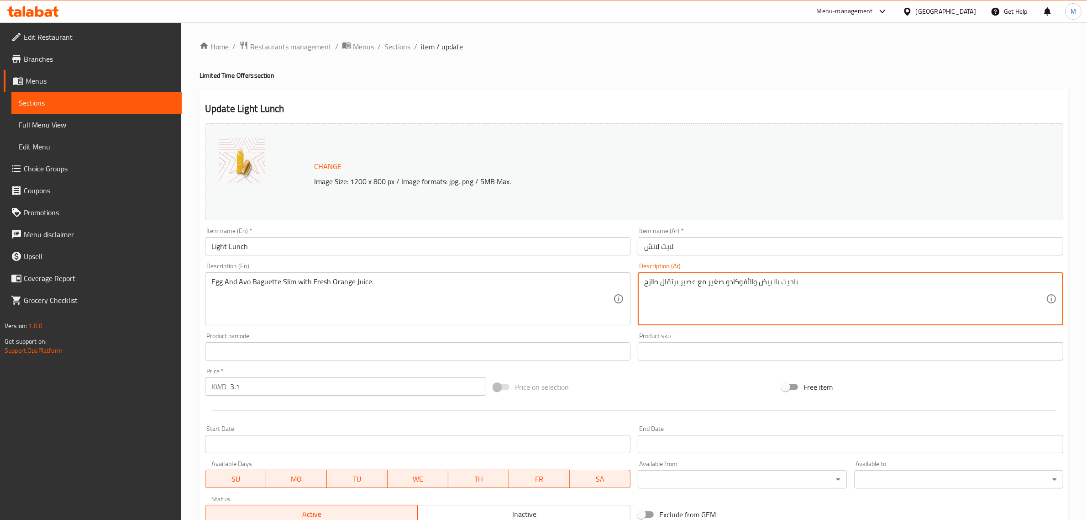
click at [672, 291] on textarea "باجيت بالبيض والأفوكادو صغير مع عصير برتقال طازج" at bounding box center [845, 298] width 402 height 43
paste textarea
type textarea "باجيت بالبيض والأفوكادو صغير مع عصير برتقال طازج"
click at [687, 295] on textarea "باجيت بالبيض والأفوكادو صغير مع عصير برتقال طازج" at bounding box center [845, 298] width 402 height 43
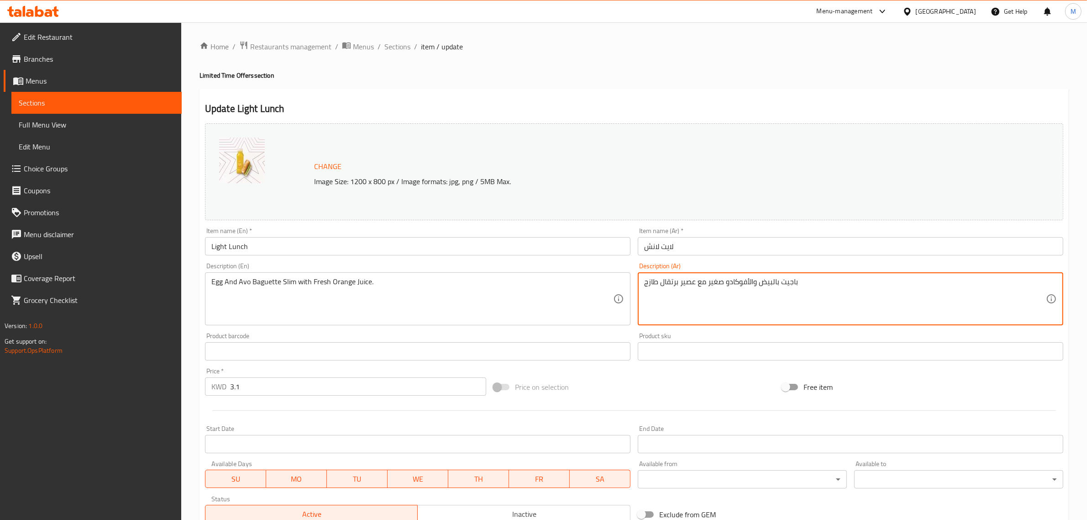
click at [687, 295] on textarea "باجيت بالبيض والأفوكادو صغير مع عصير برتقال طازج" at bounding box center [845, 298] width 402 height 43
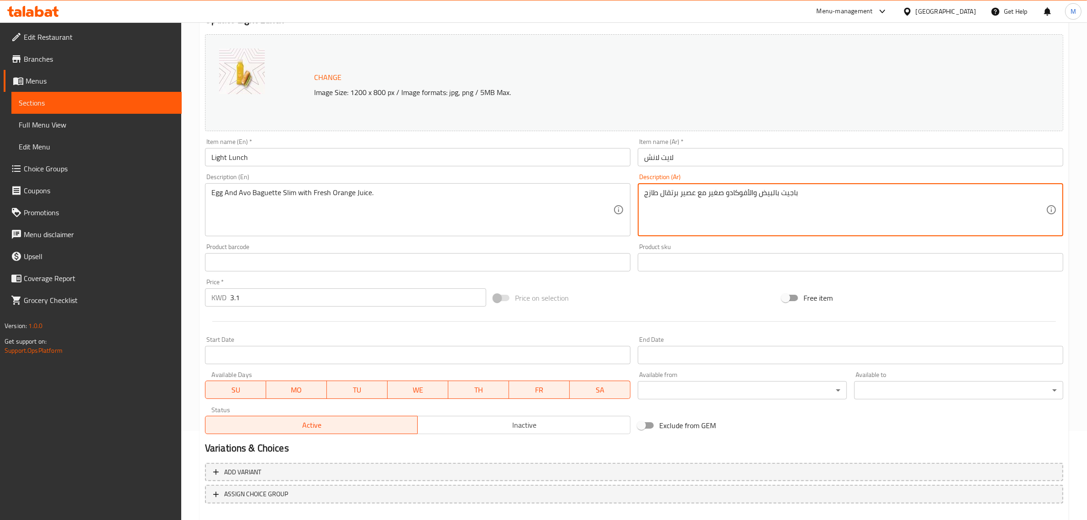
scroll to position [137, 0]
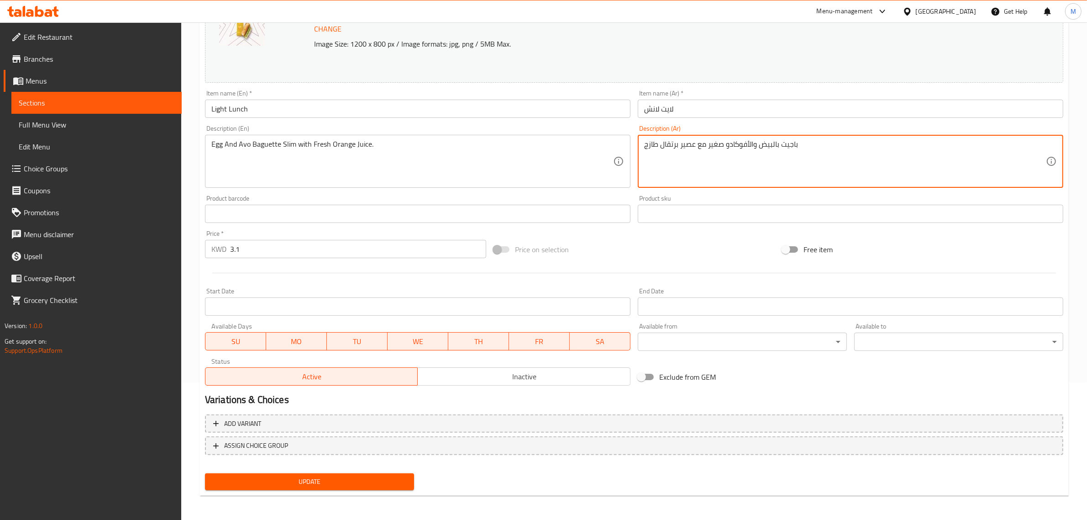
click at [304, 477] on span "Update" at bounding box center [309, 481] width 194 height 11
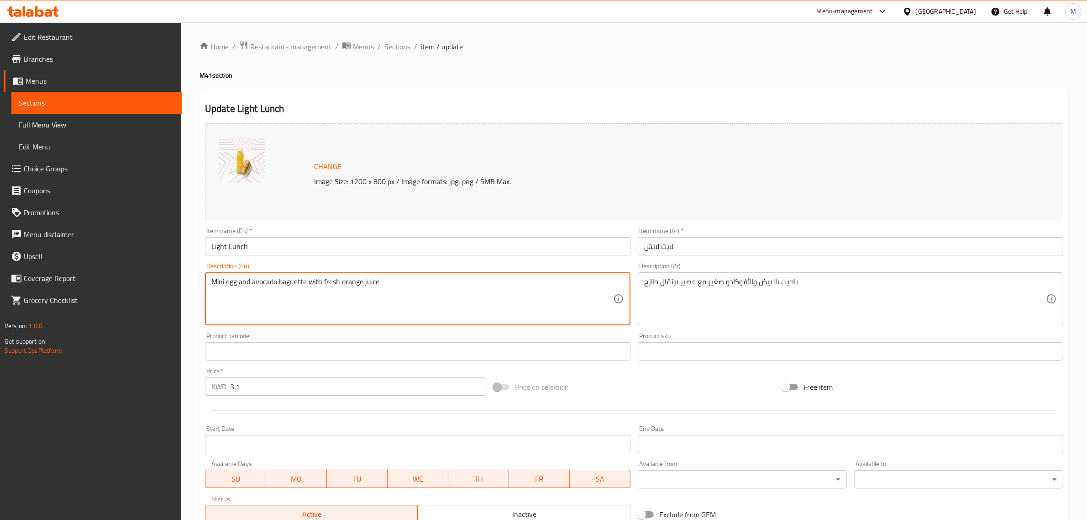
paste textarea "Egg And Avo Baguette Slim with Fresh Orange Juice."
drag, startPoint x: 402, startPoint y: 287, endPoint x: 154, endPoint y: 280, distance: 248.0
type textarea "Egg And Avo Baguette Slim with Fresh Orange Juice."
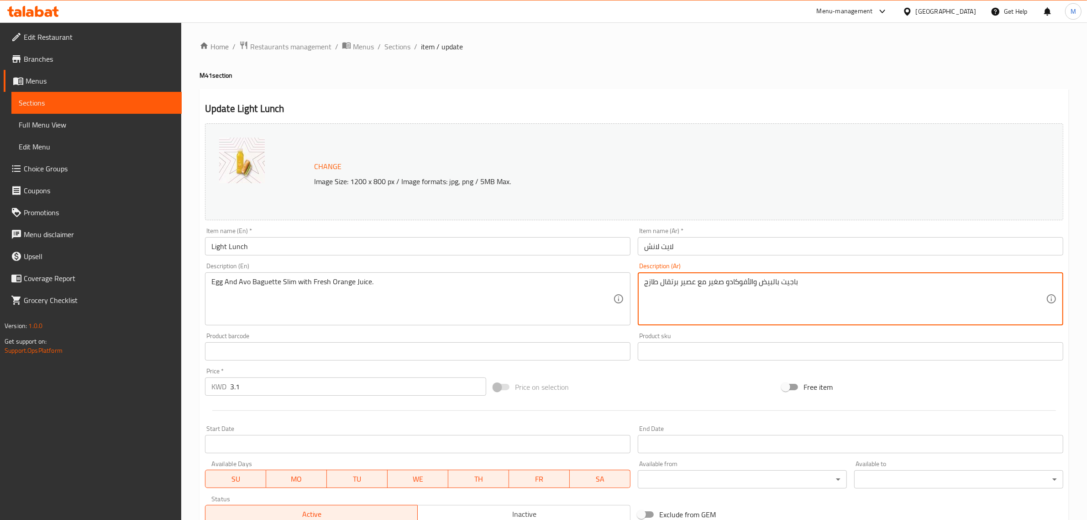
click at [680, 297] on textarea "باجيت بالبيض والأفوكادو صغير مع عصير برتقال طازج" at bounding box center [845, 298] width 402 height 43
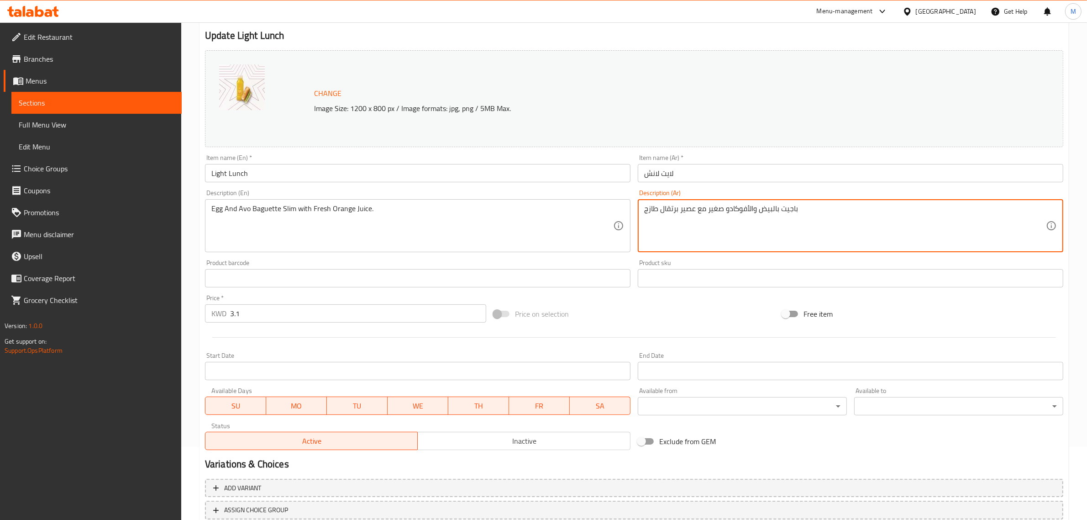
scroll to position [137, 0]
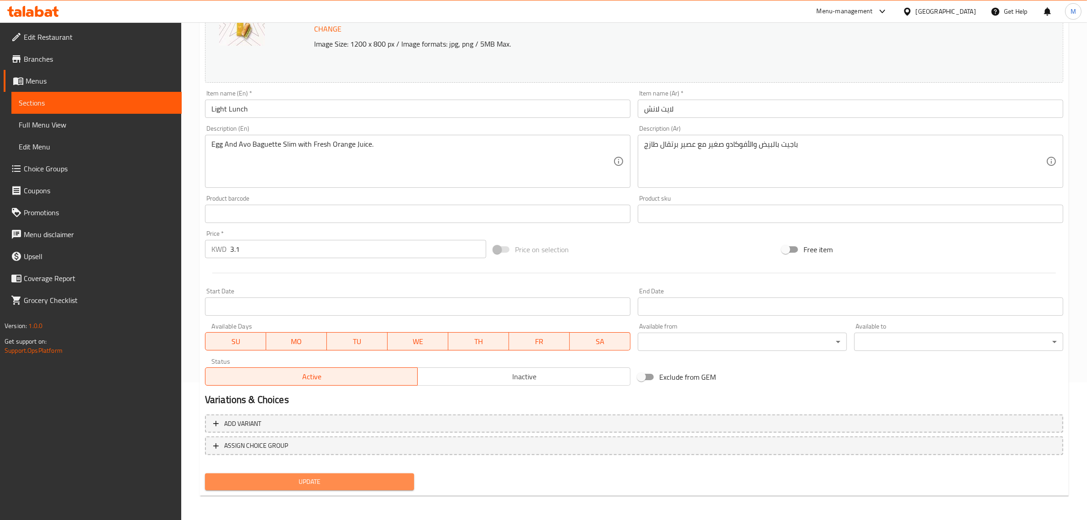
click at [409, 484] on button "Update" at bounding box center [309, 481] width 209 height 17
